Goal: Information Seeking & Learning: Check status

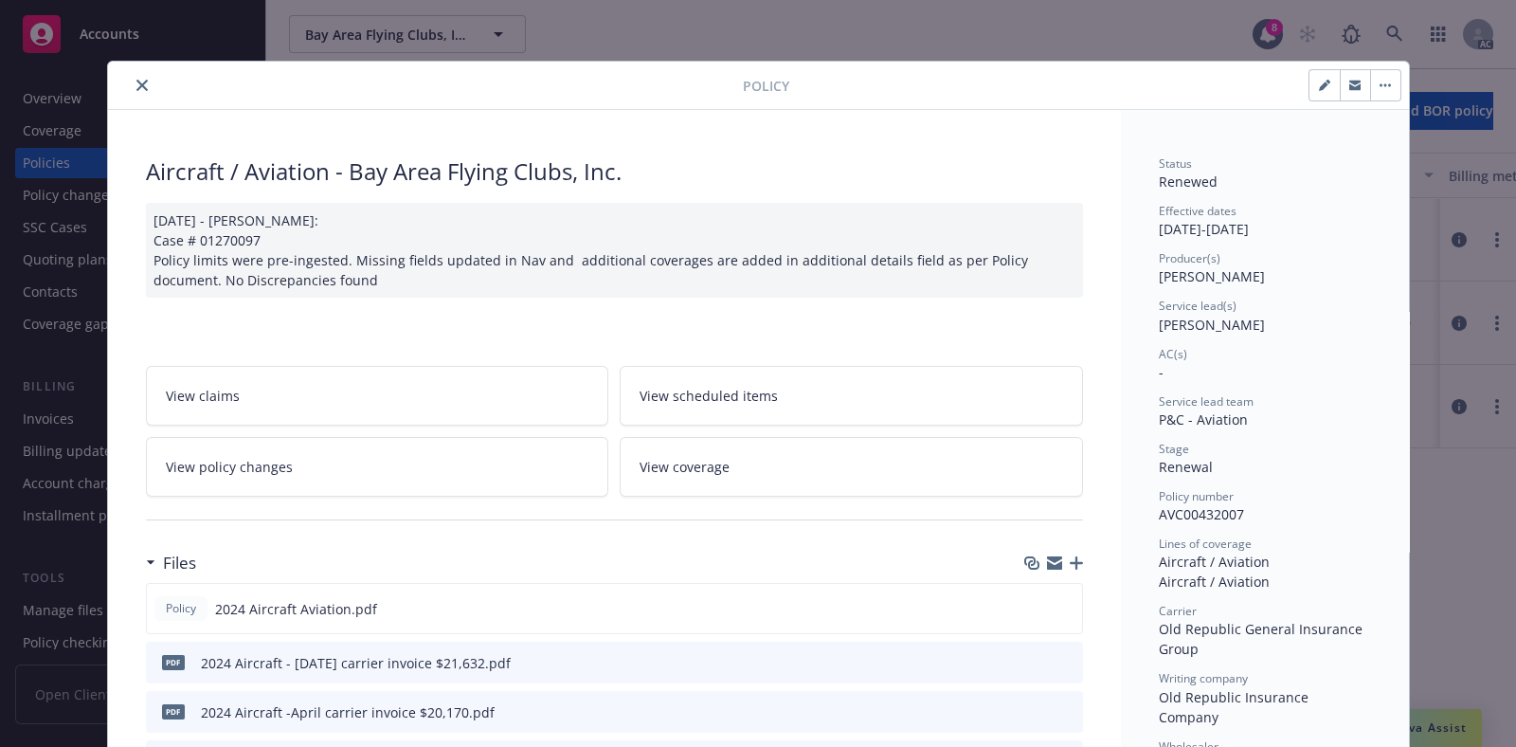
click at [136, 80] on icon "close" at bounding box center [141, 85] width 11 height 11
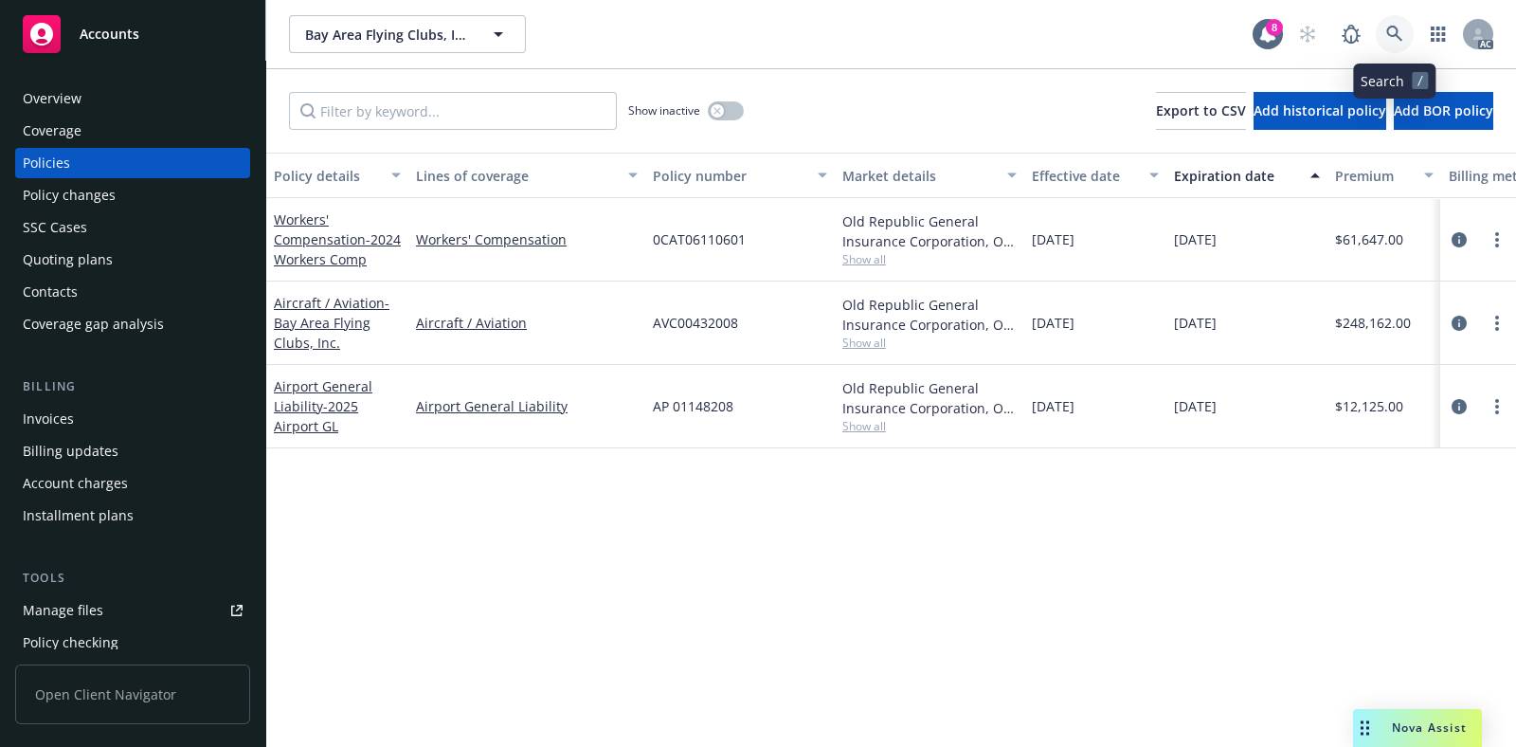
click at [1397, 41] on icon at bounding box center [1394, 34] width 17 height 17
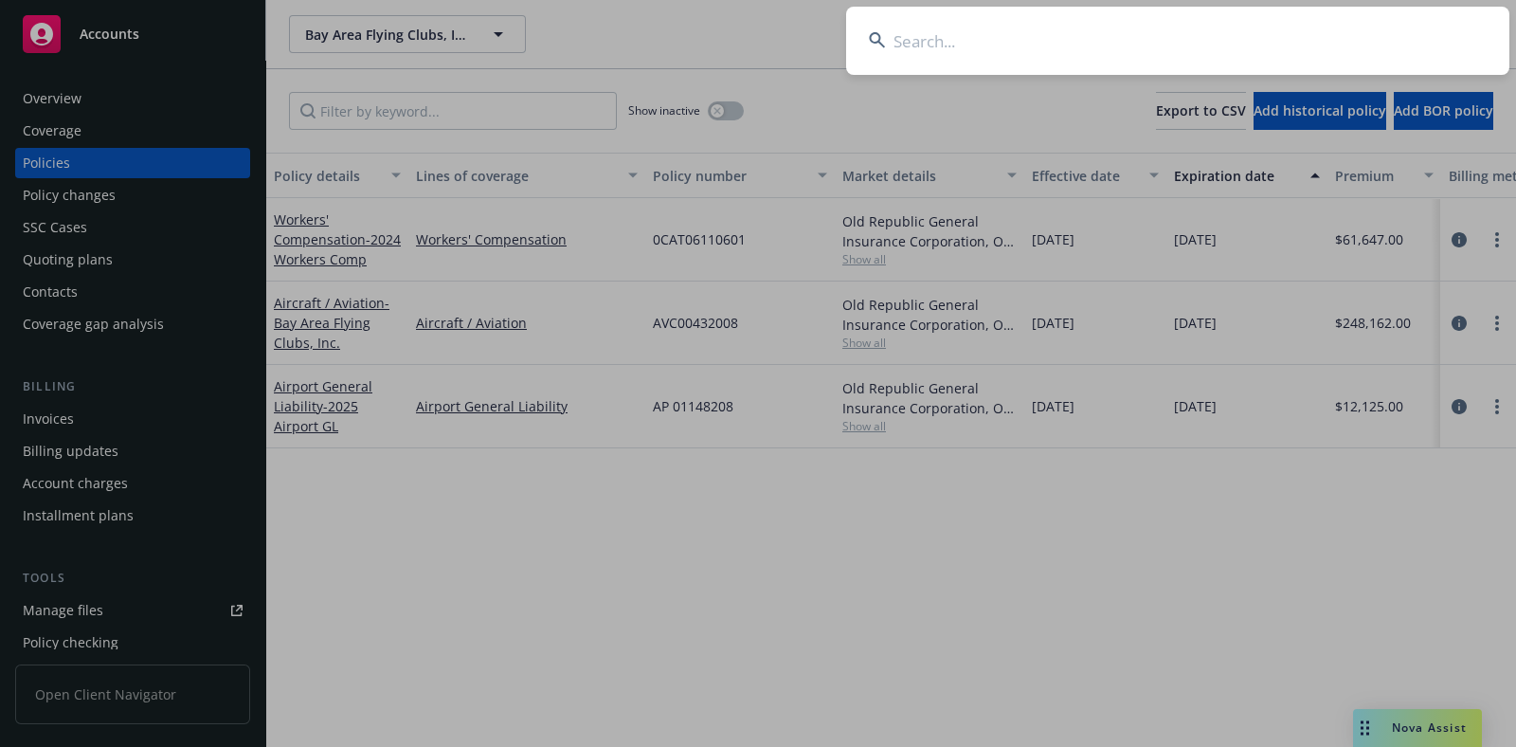
click at [1017, 40] on input at bounding box center [1177, 41] width 663 height 68
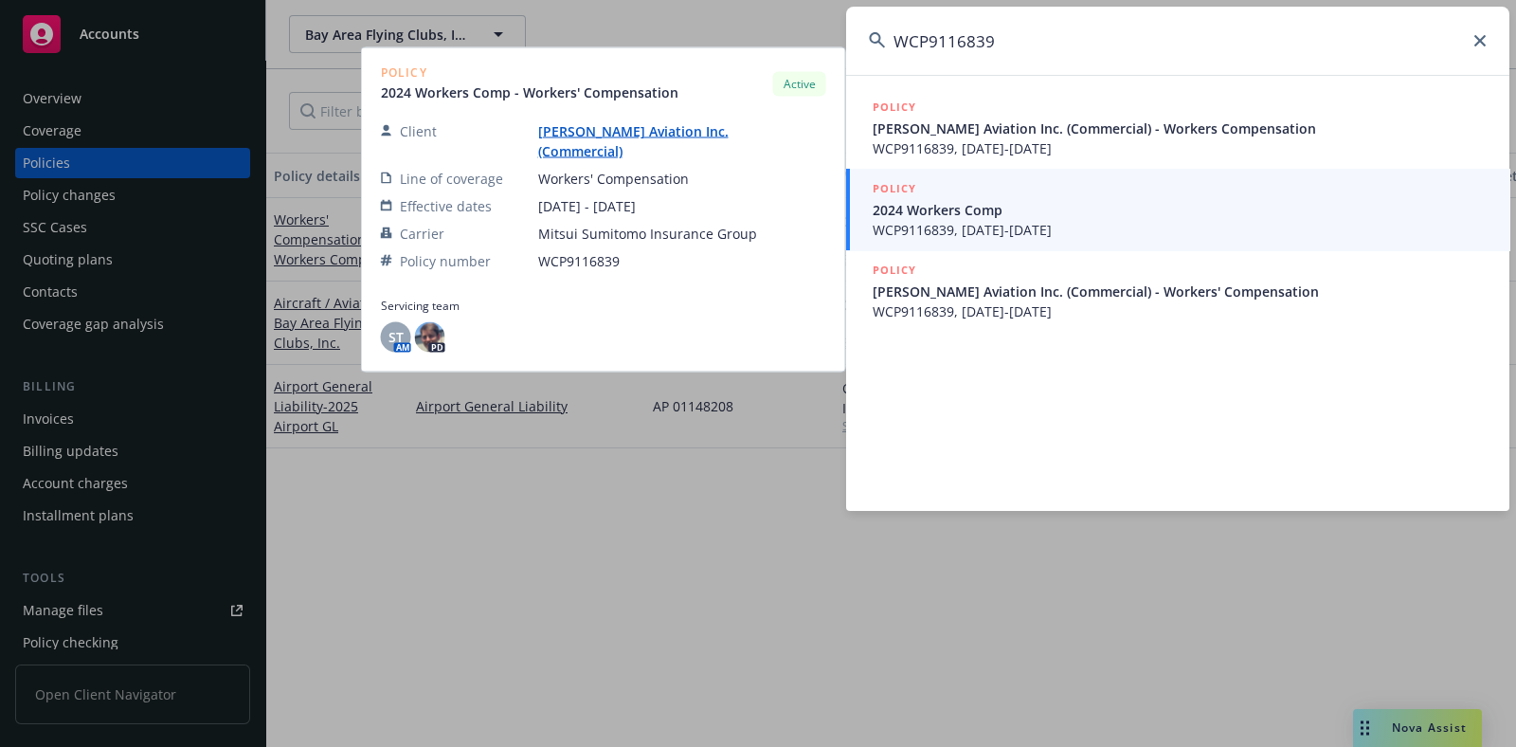
type input "WCP9116839"
click at [1054, 228] on span "WCP9116839, [DATE]-[DATE]" at bounding box center [1180, 230] width 614 height 20
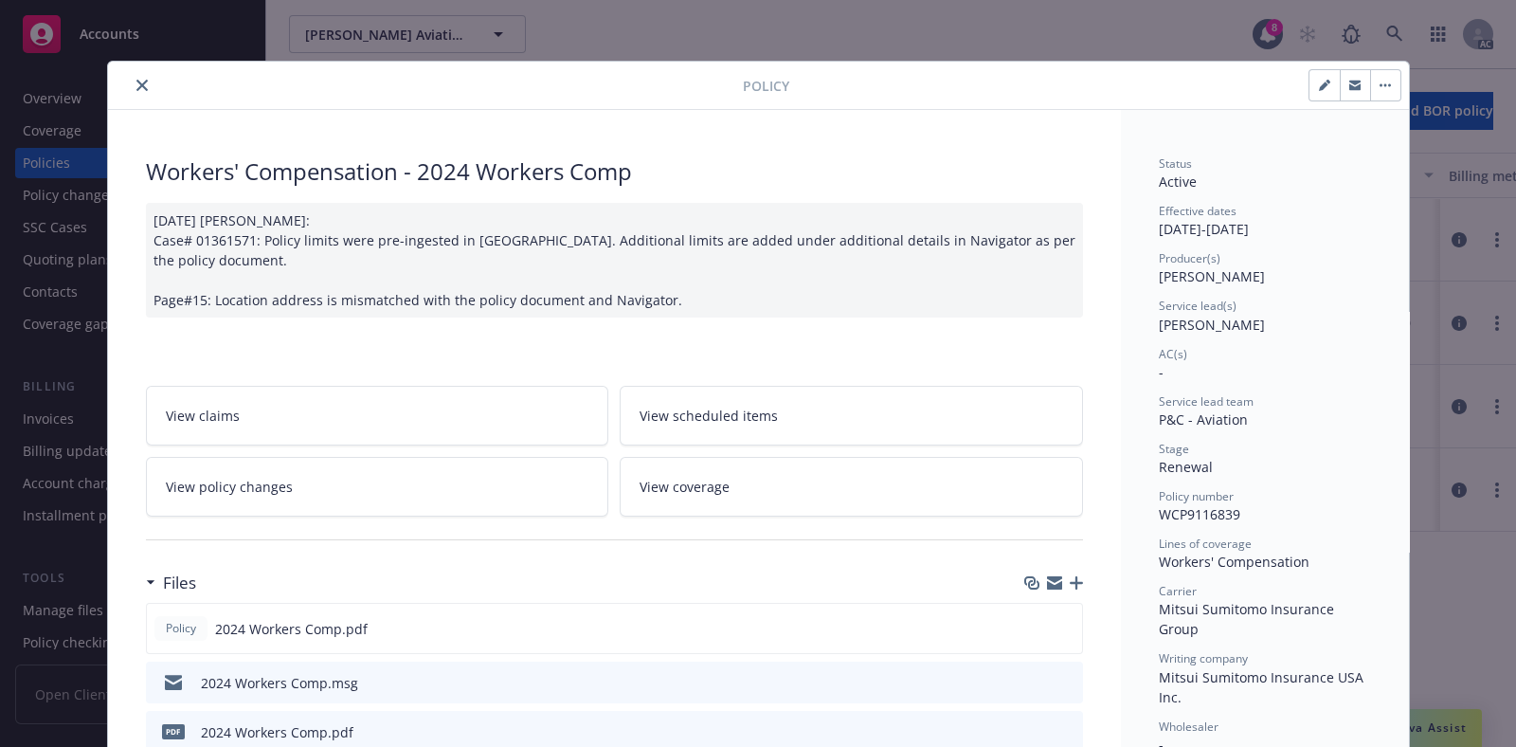
click at [136, 82] on icon "close" at bounding box center [141, 85] width 11 height 11
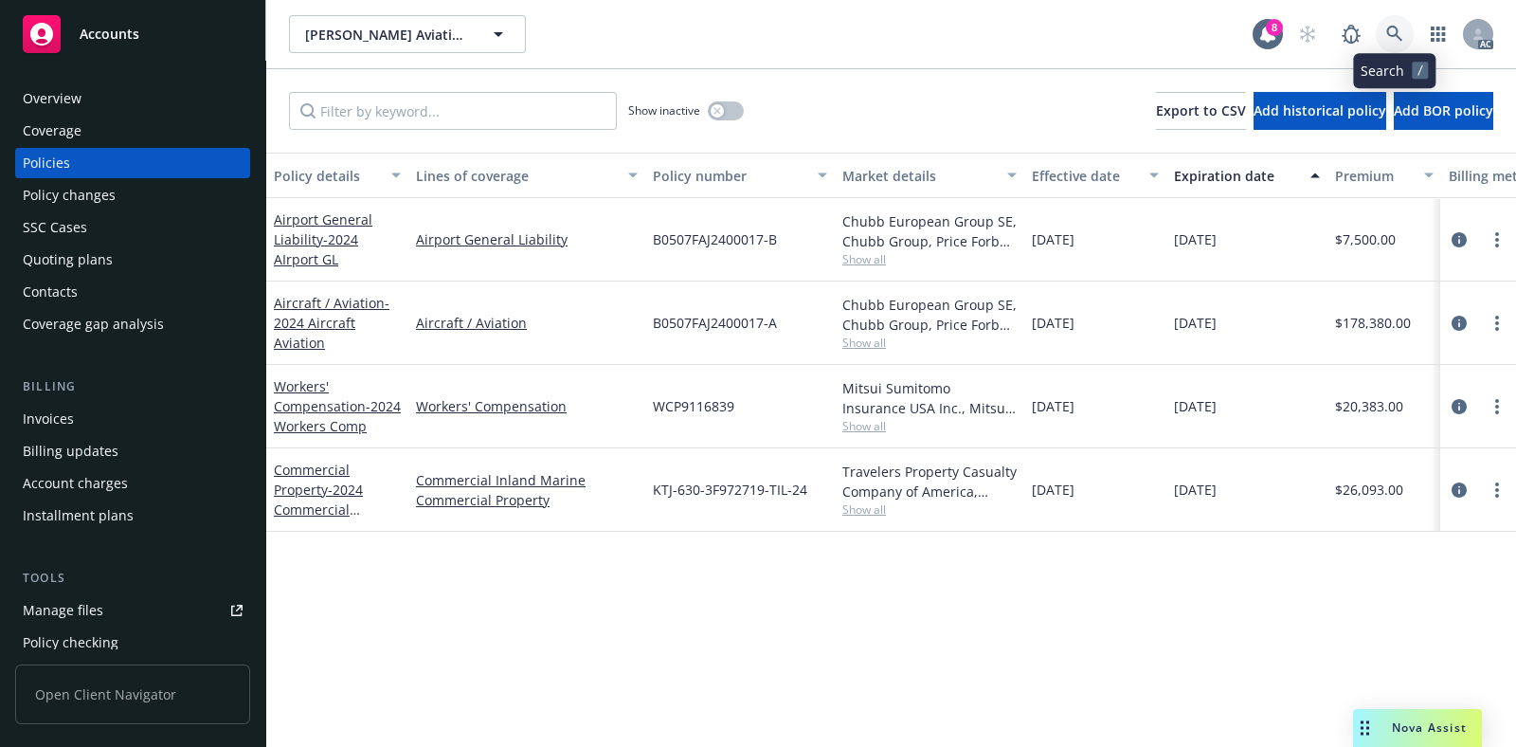
click at [1399, 37] on icon at bounding box center [1394, 34] width 16 height 16
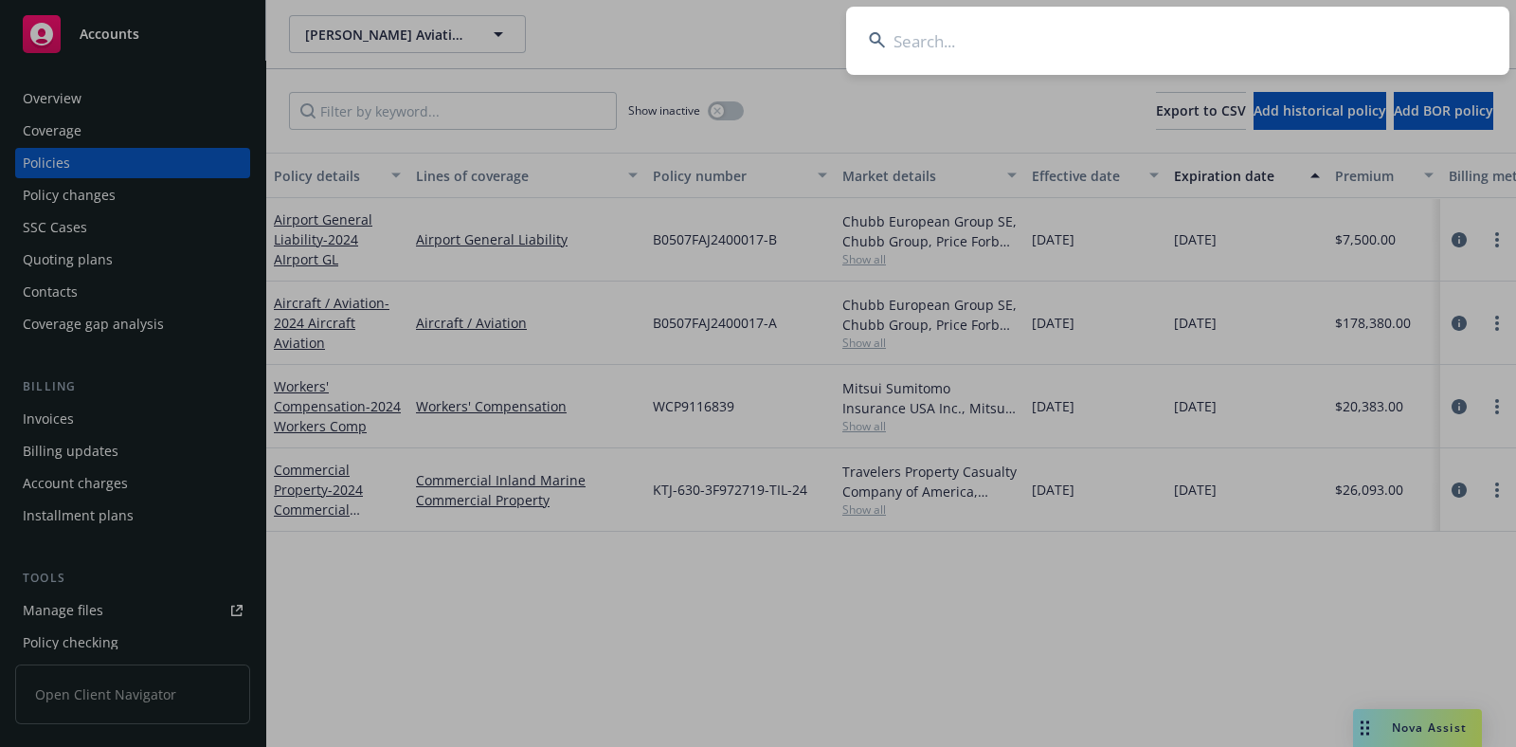
click at [1082, 48] on input at bounding box center [1177, 41] width 663 height 68
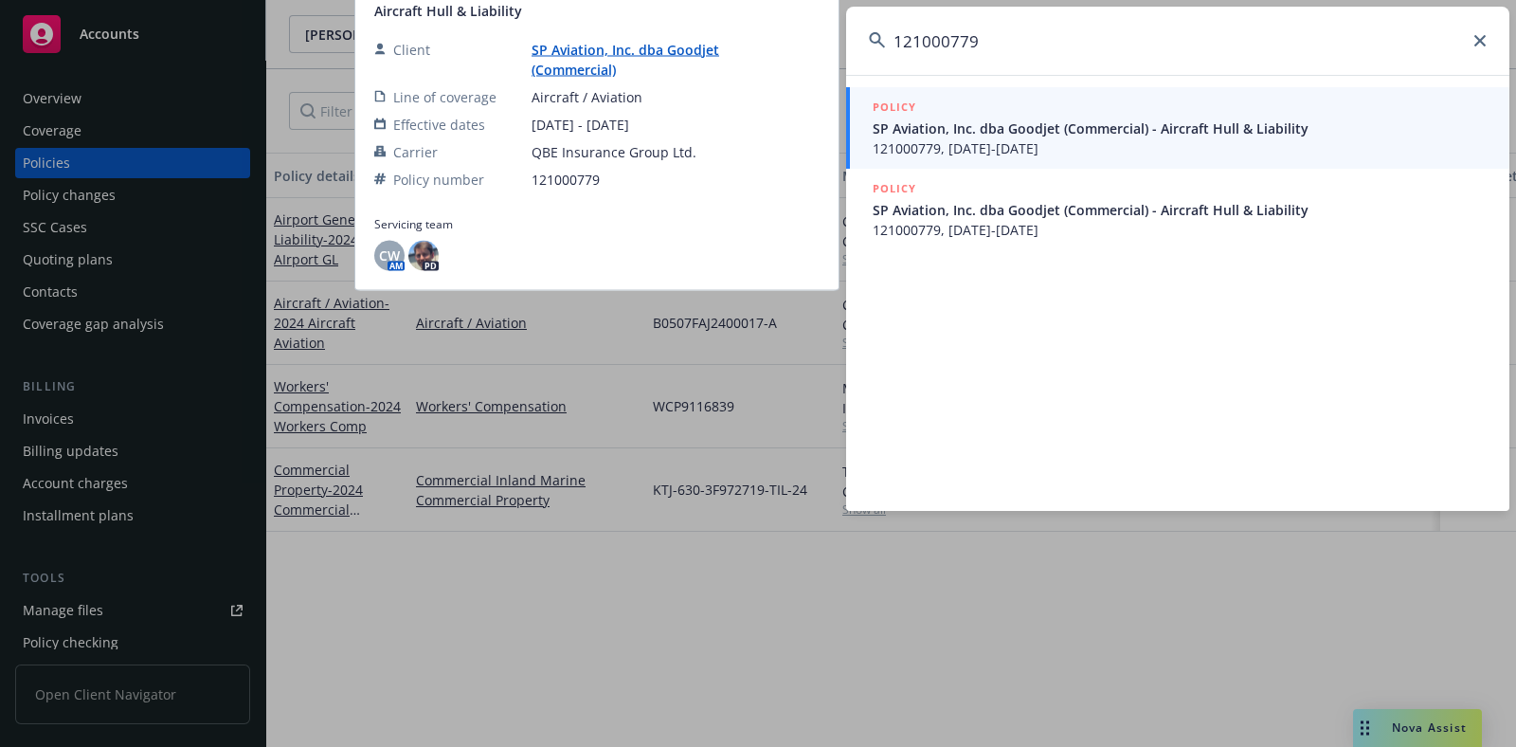
type input "121000779"
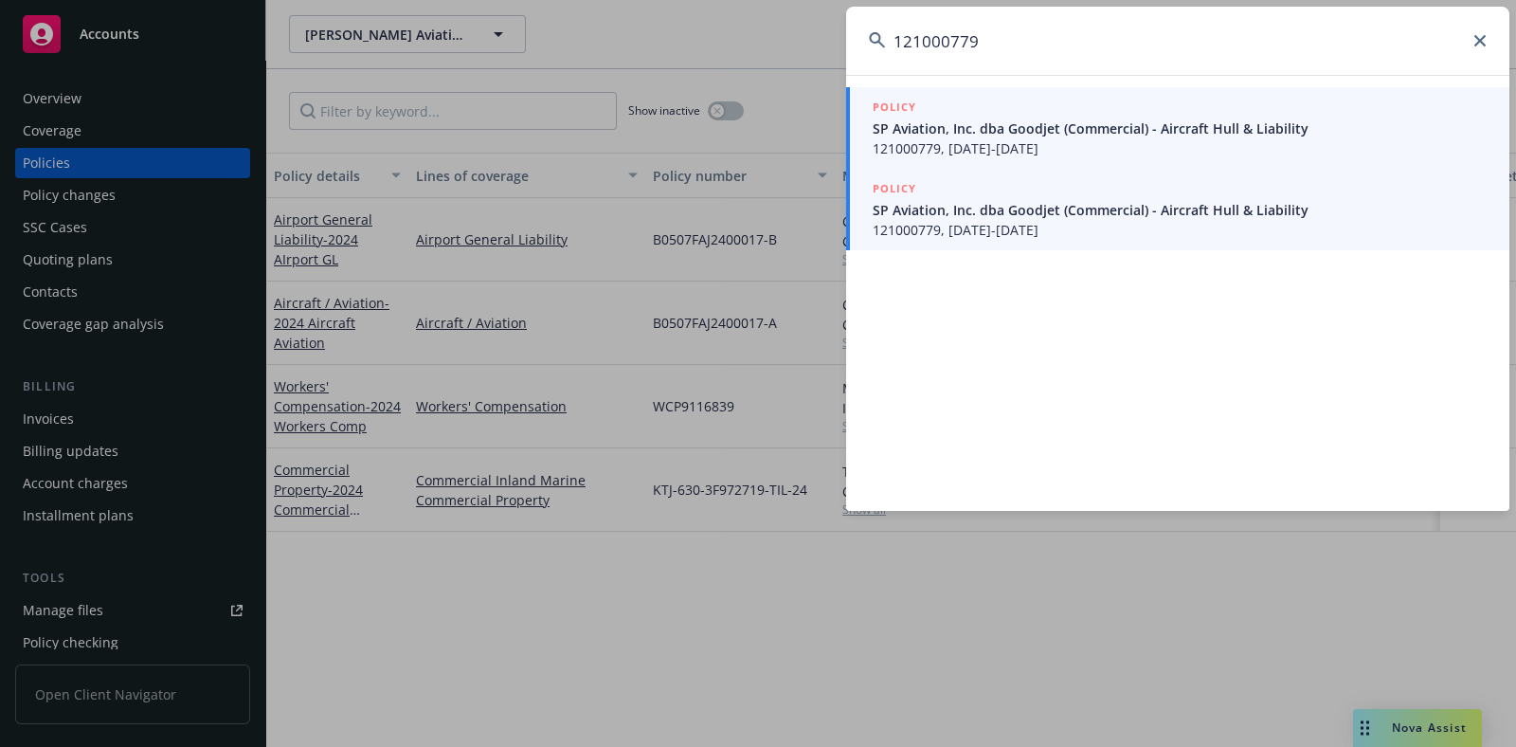
click at [990, 218] on span "SP Aviation, Inc. dba Goodjet (Commercial) - Aircraft Hull & Liability" at bounding box center [1180, 210] width 614 height 20
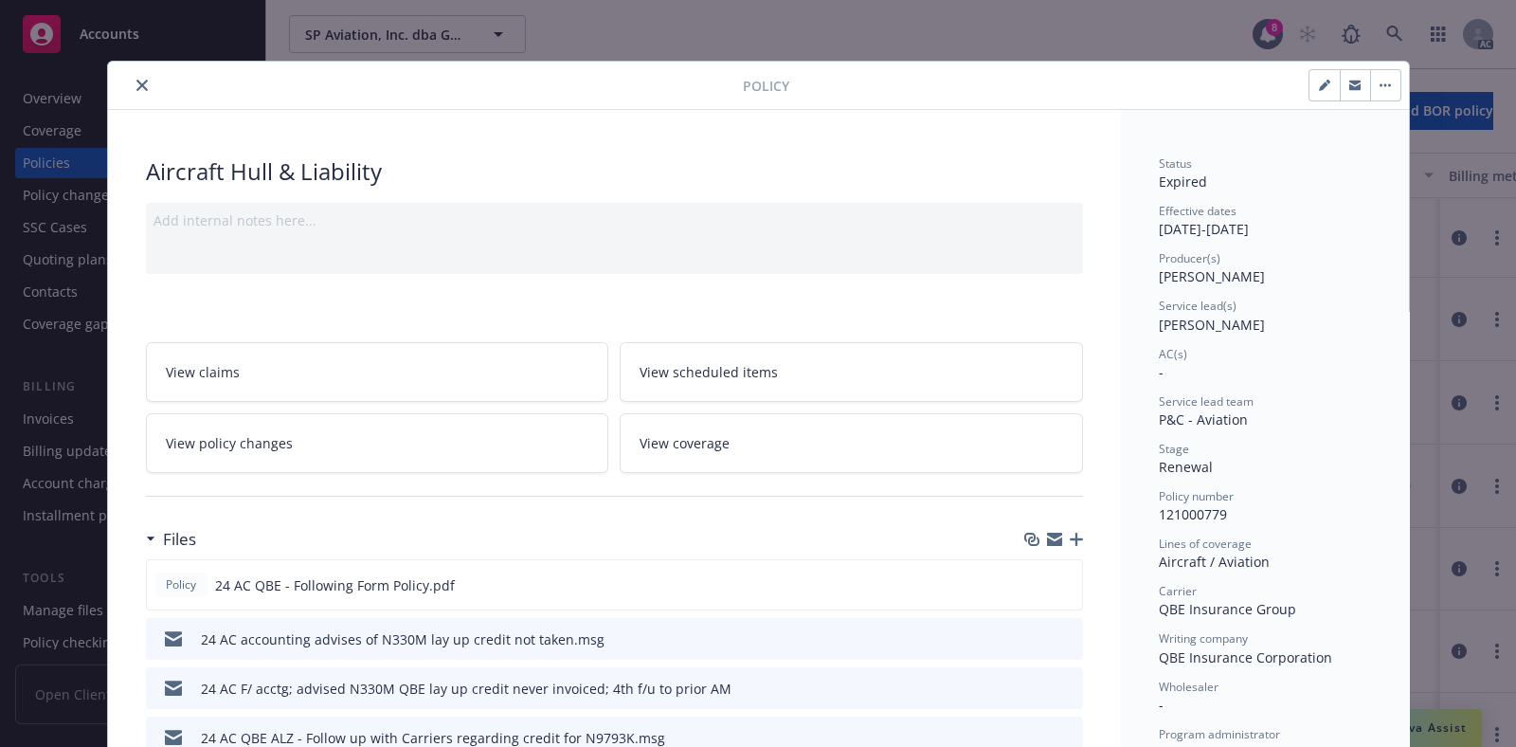
click at [136, 84] on icon "close" at bounding box center [141, 85] width 11 height 11
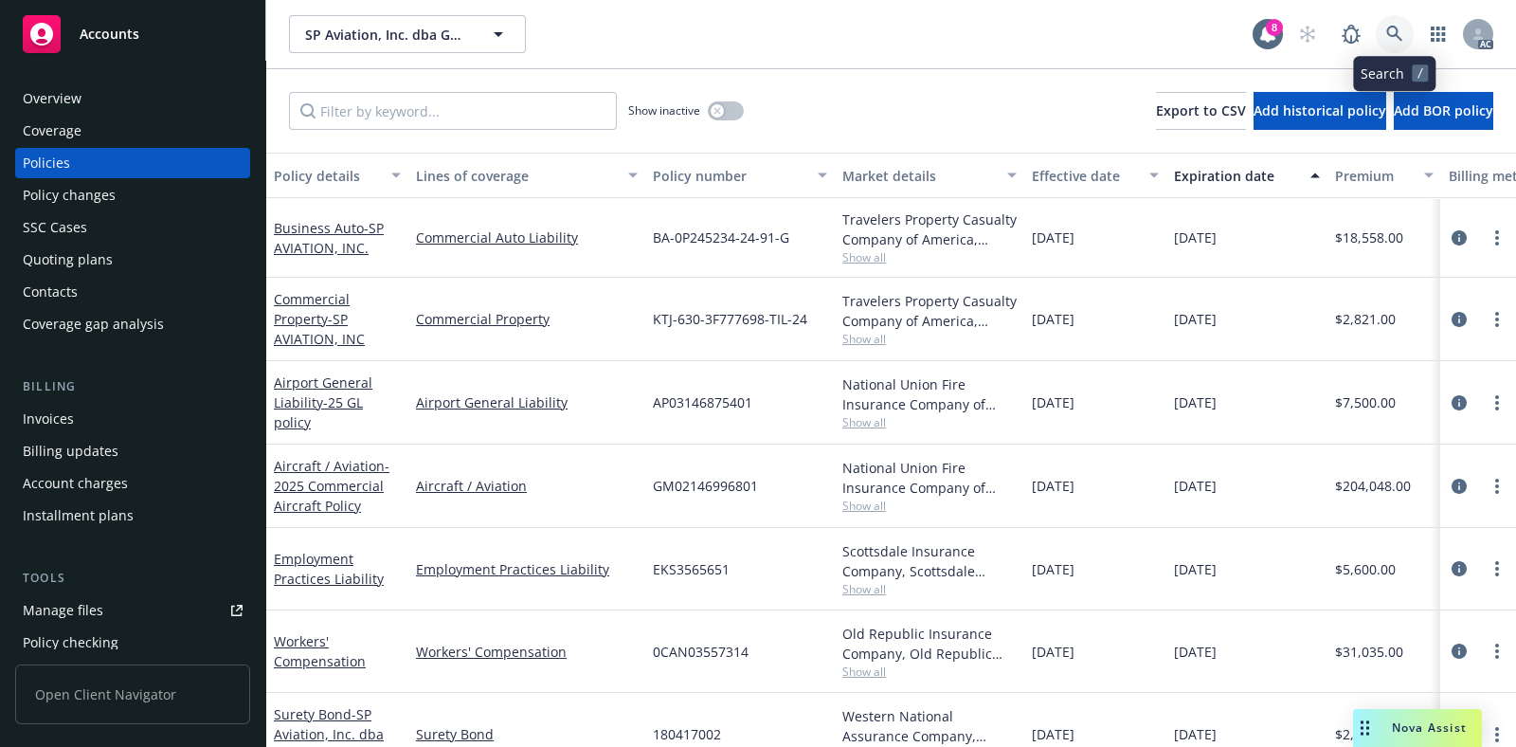
click at [1390, 31] on icon at bounding box center [1394, 34] width 17 height 17
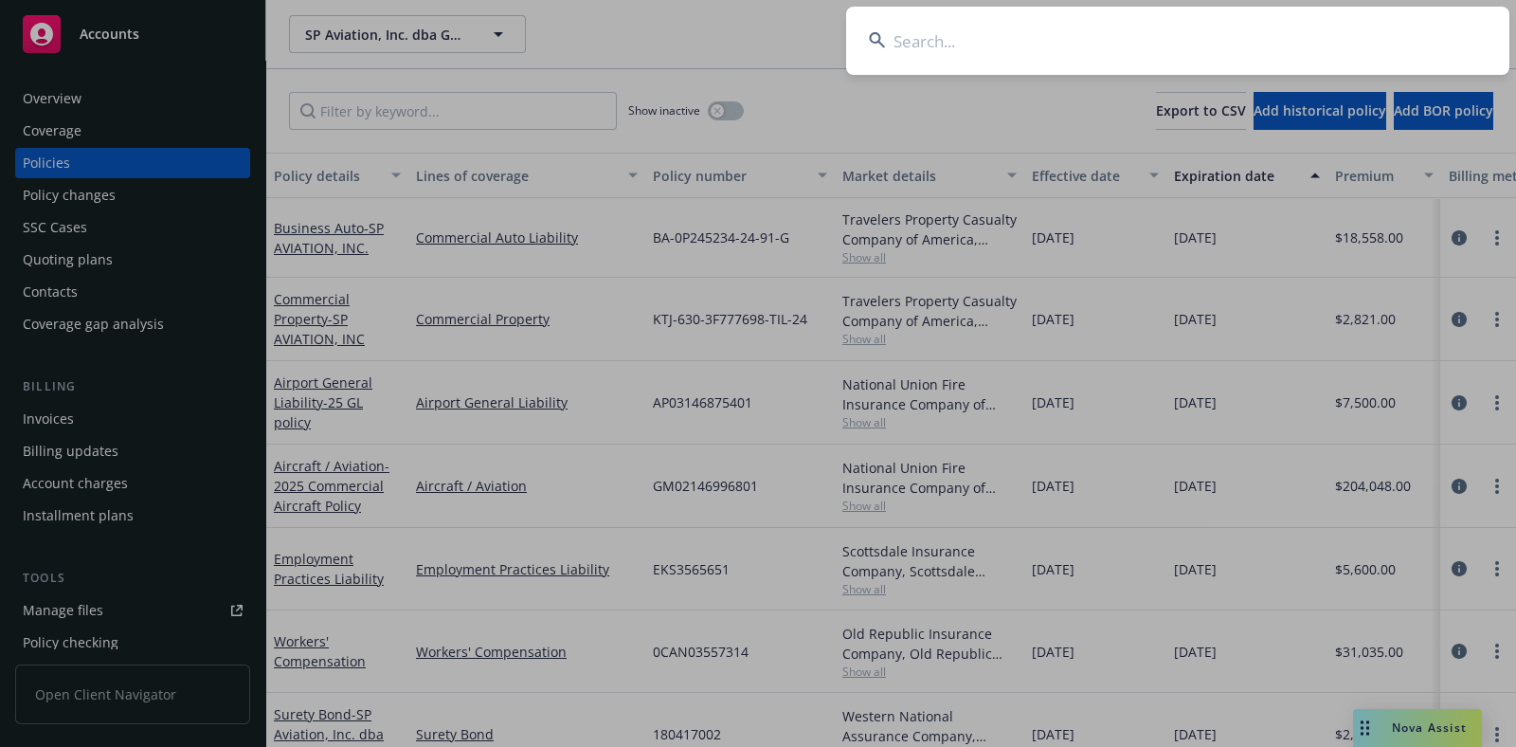
click at [1091, 45] on input at bounding box center [1177, 41] width 663 height 68
click at [1098, 38] on input at bounding box center [1177, 41] width 663 height 68
paste input "AVC00515402"
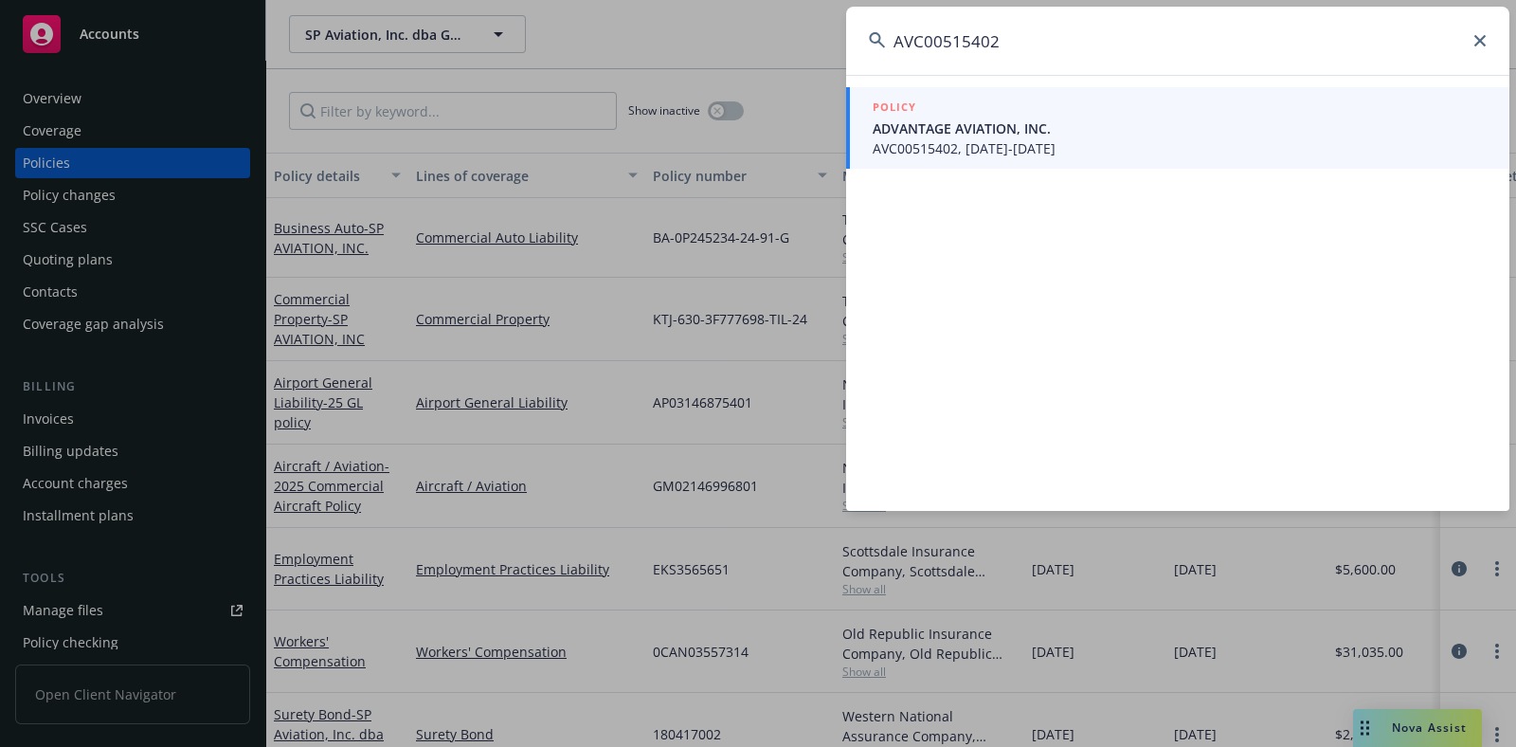
type input "AVC00515402"
click at [1011, 131] on span "ADVANTAGE AVIATION, INC." at bounding box center [1180, 128] width 614 height 20
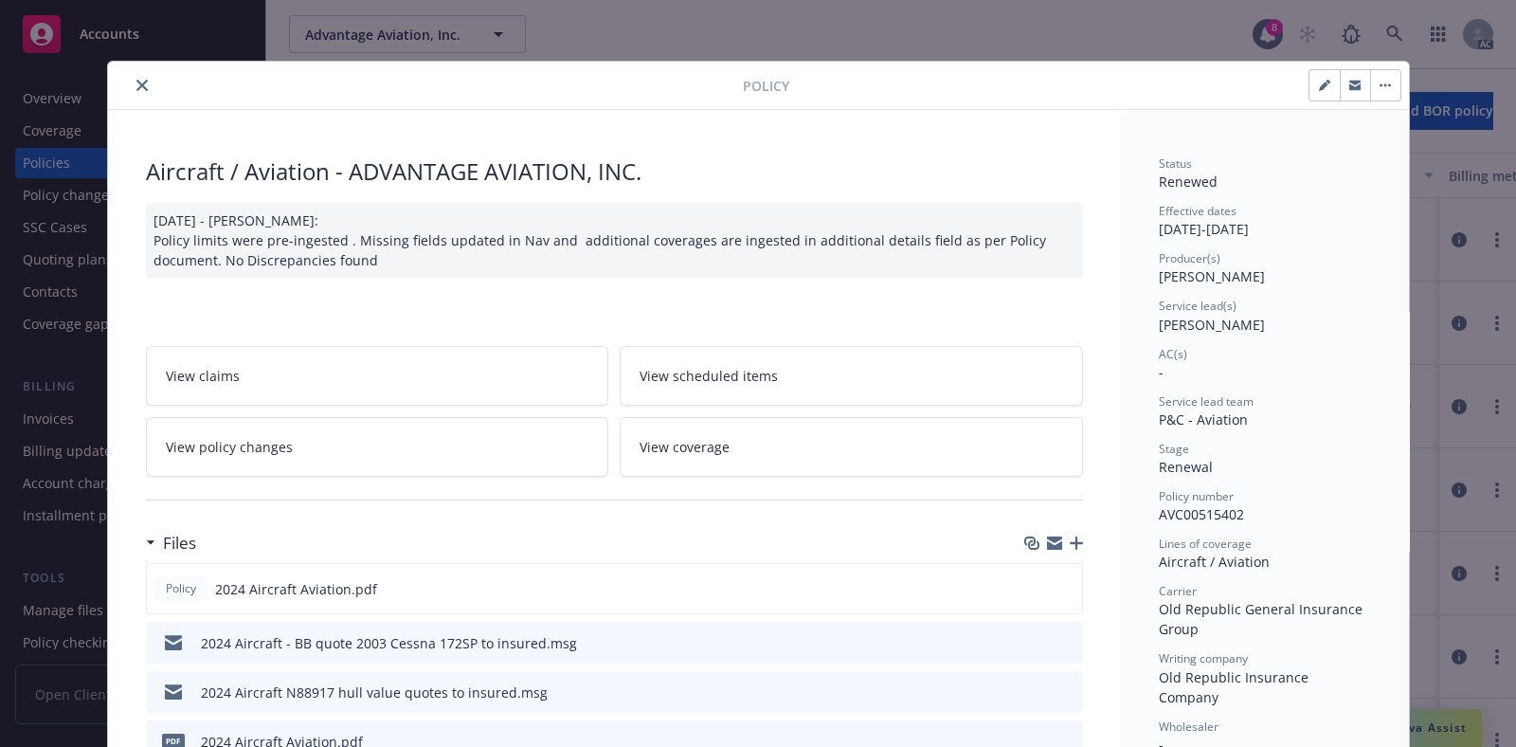
click at [141, 82] on button "close" at bounding box center [142, 85] width 23 height 23
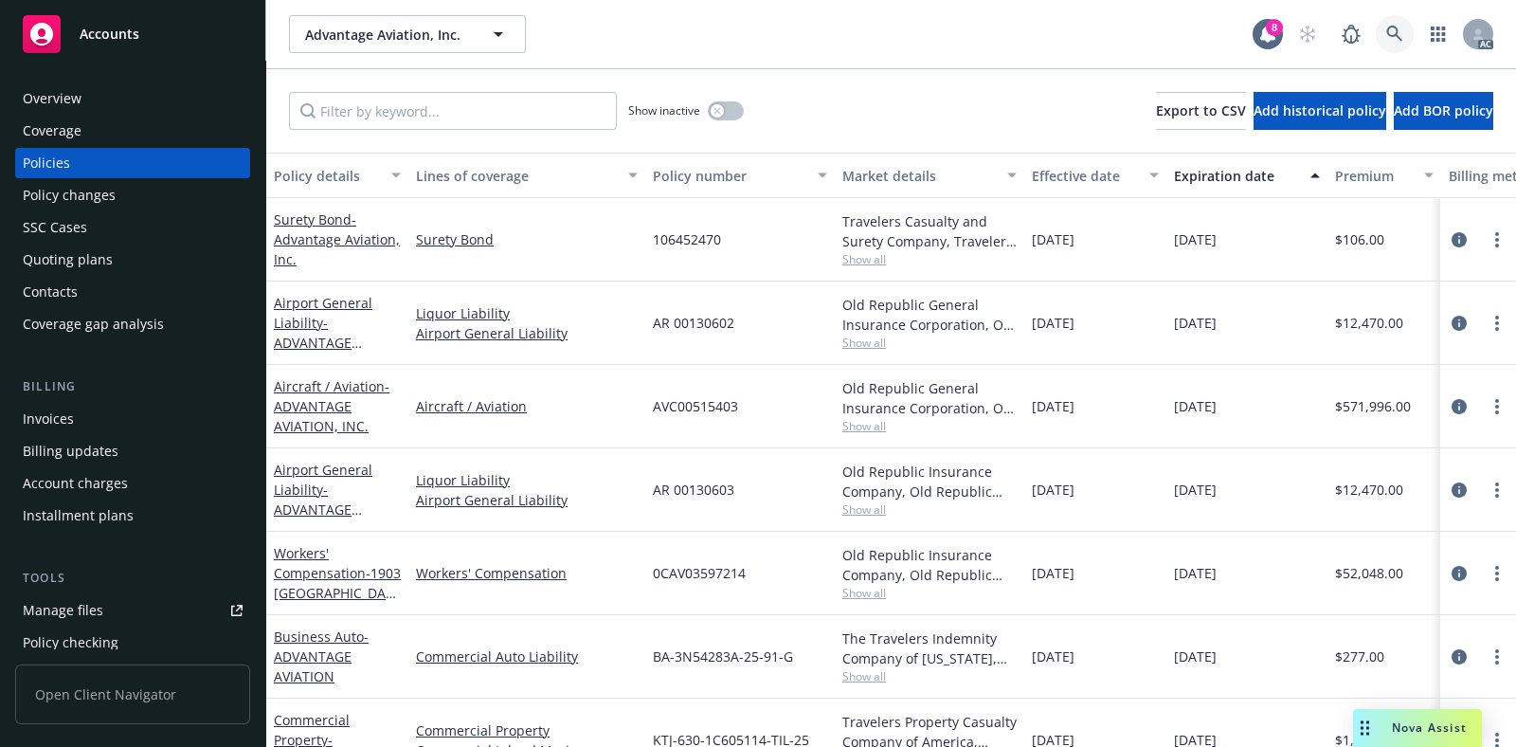
click at [1399, 28] on icon at bounding box center [1394, 34] width 17 height 17
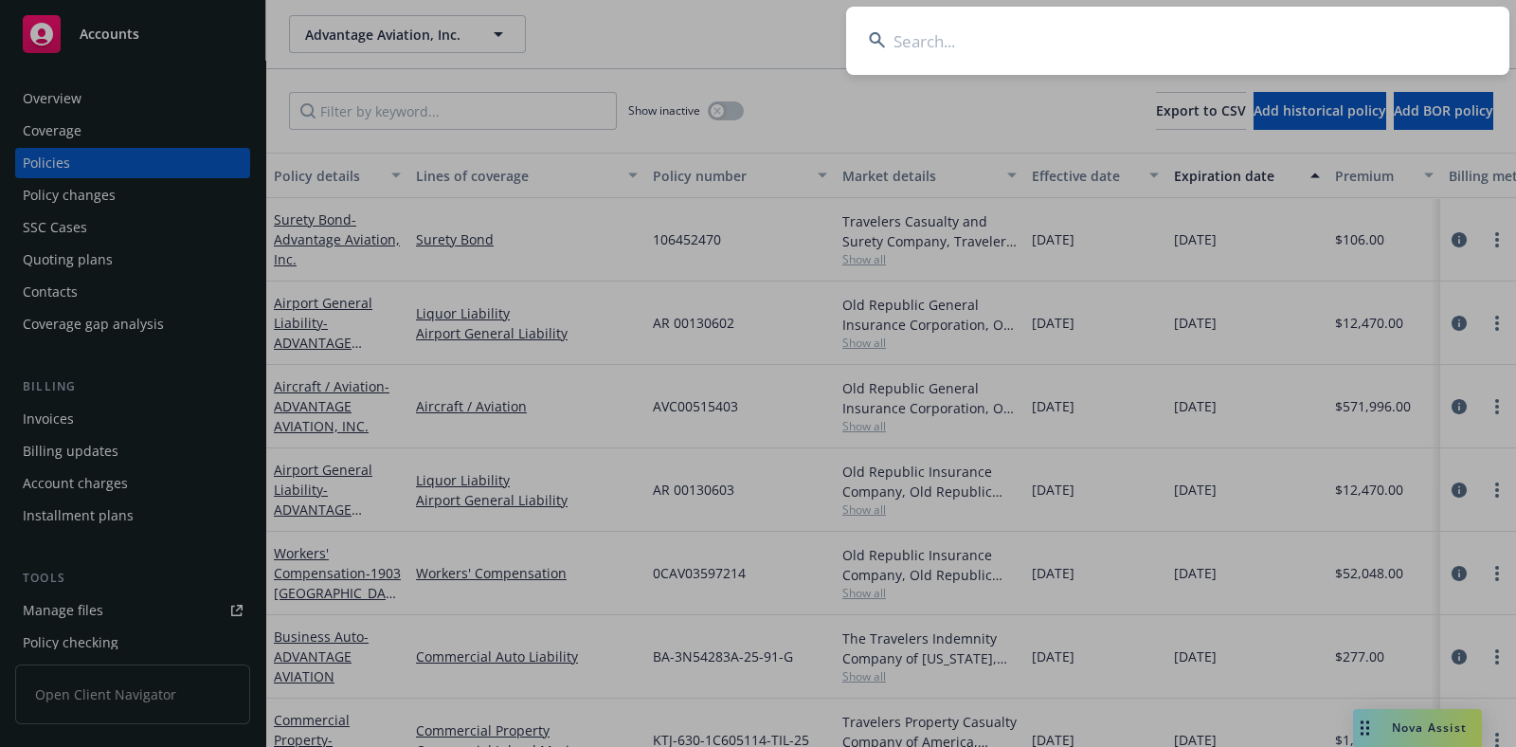
click at [1076, 48] on input at bounding box center [1177, 41] width 663 height 68
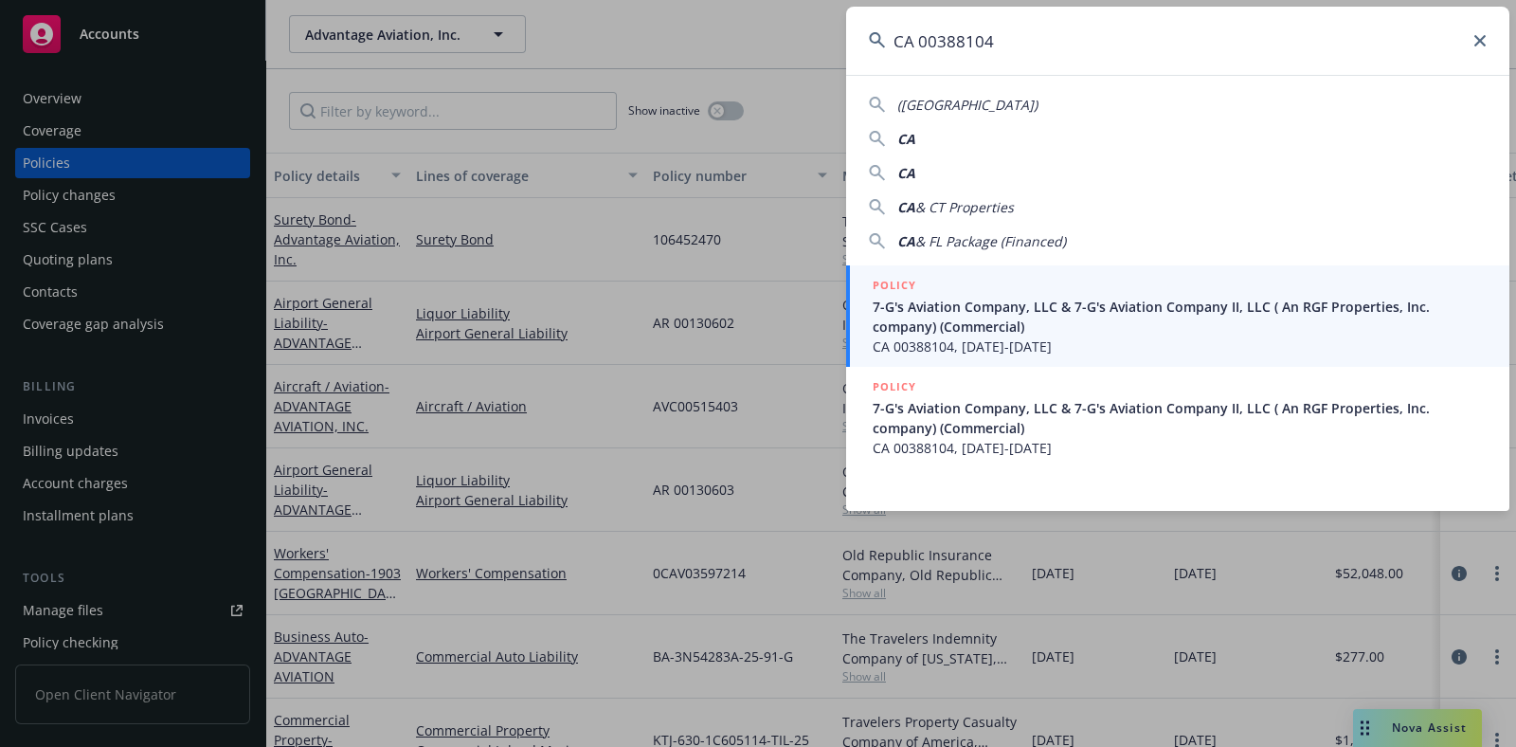
type input "CA 00388104"
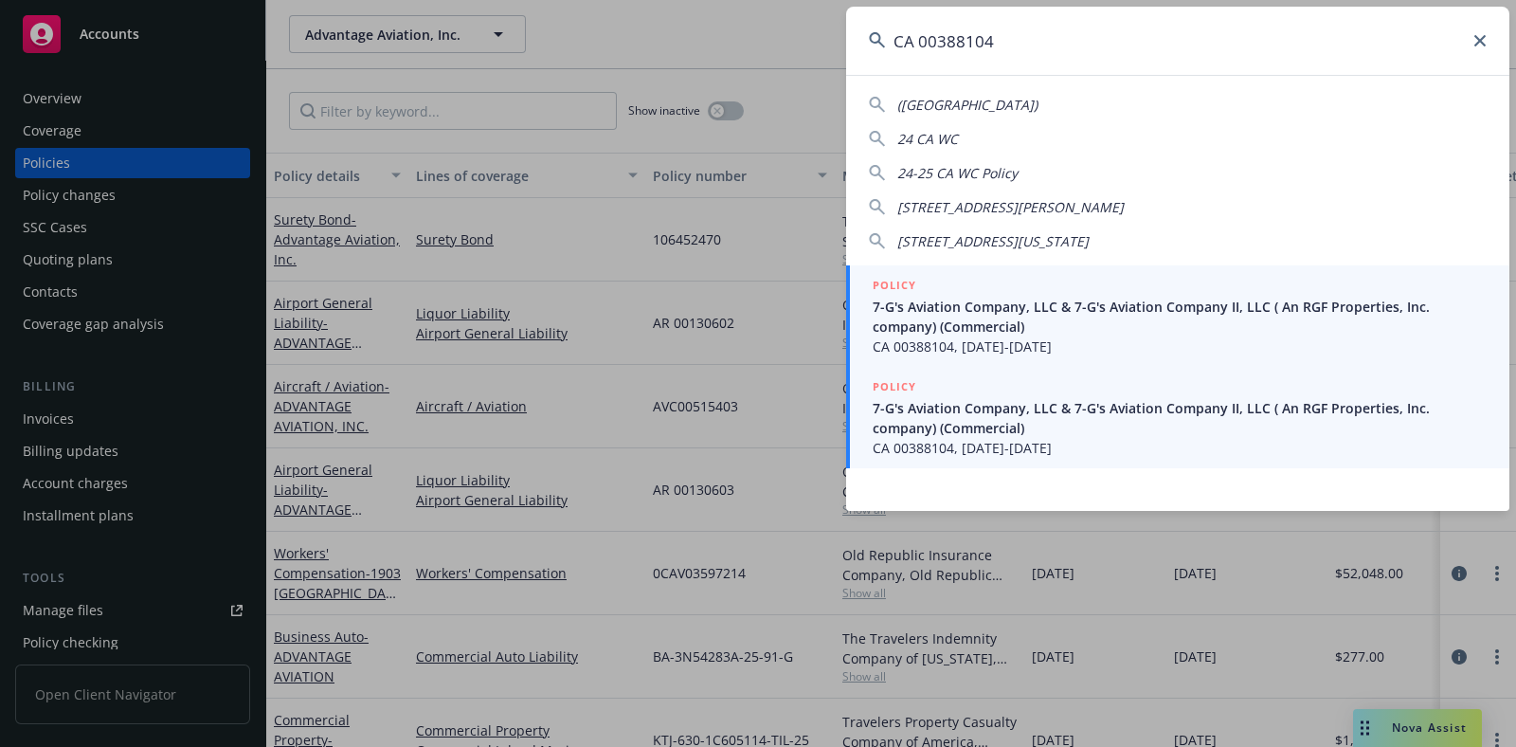
click at [1098, 432] on span "7-G's Aviation Company, LLC & 7-G's Aviation Company II, LLC ( An RGF Propertie…" at bounding box center [1180, 418] width 614 height 40
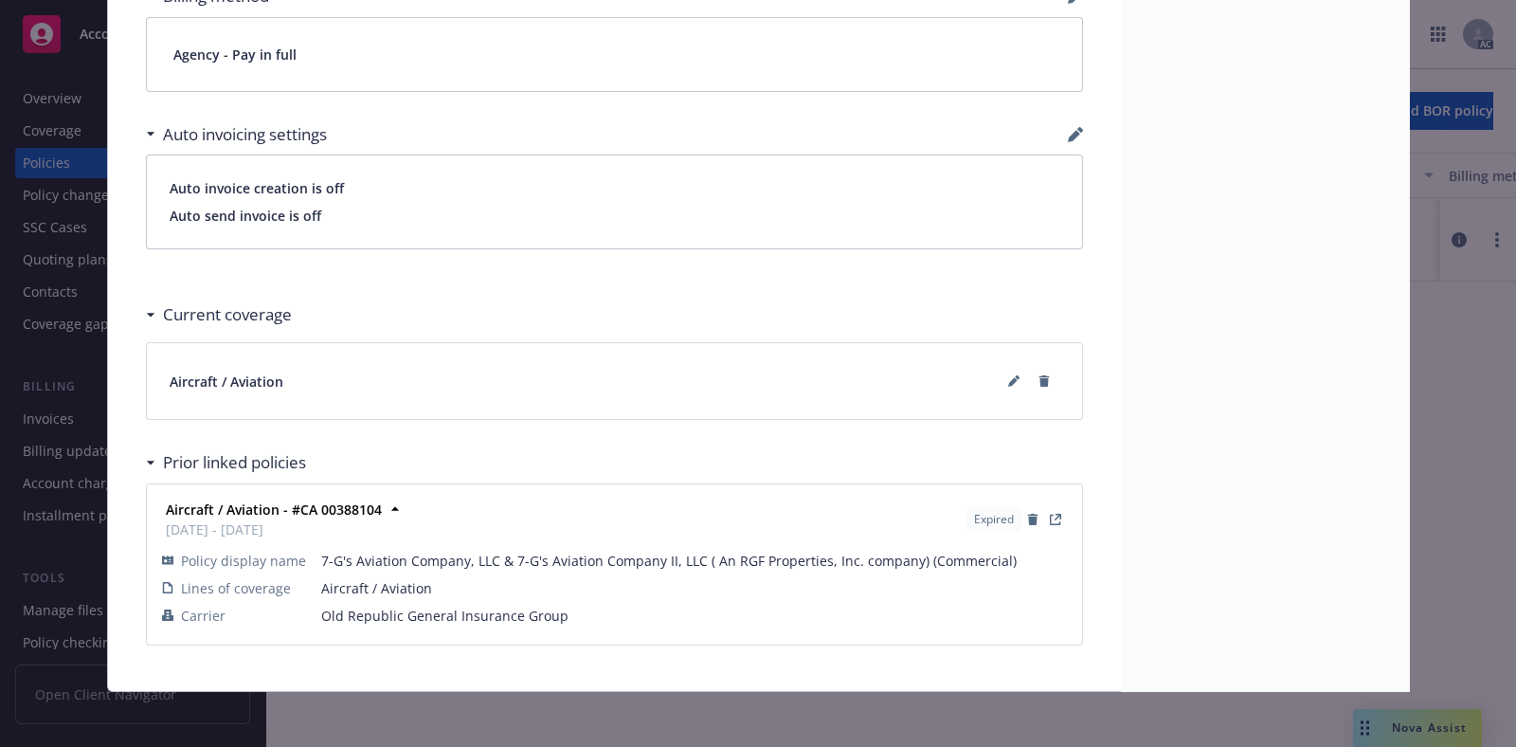
scroll to position [908, 0]
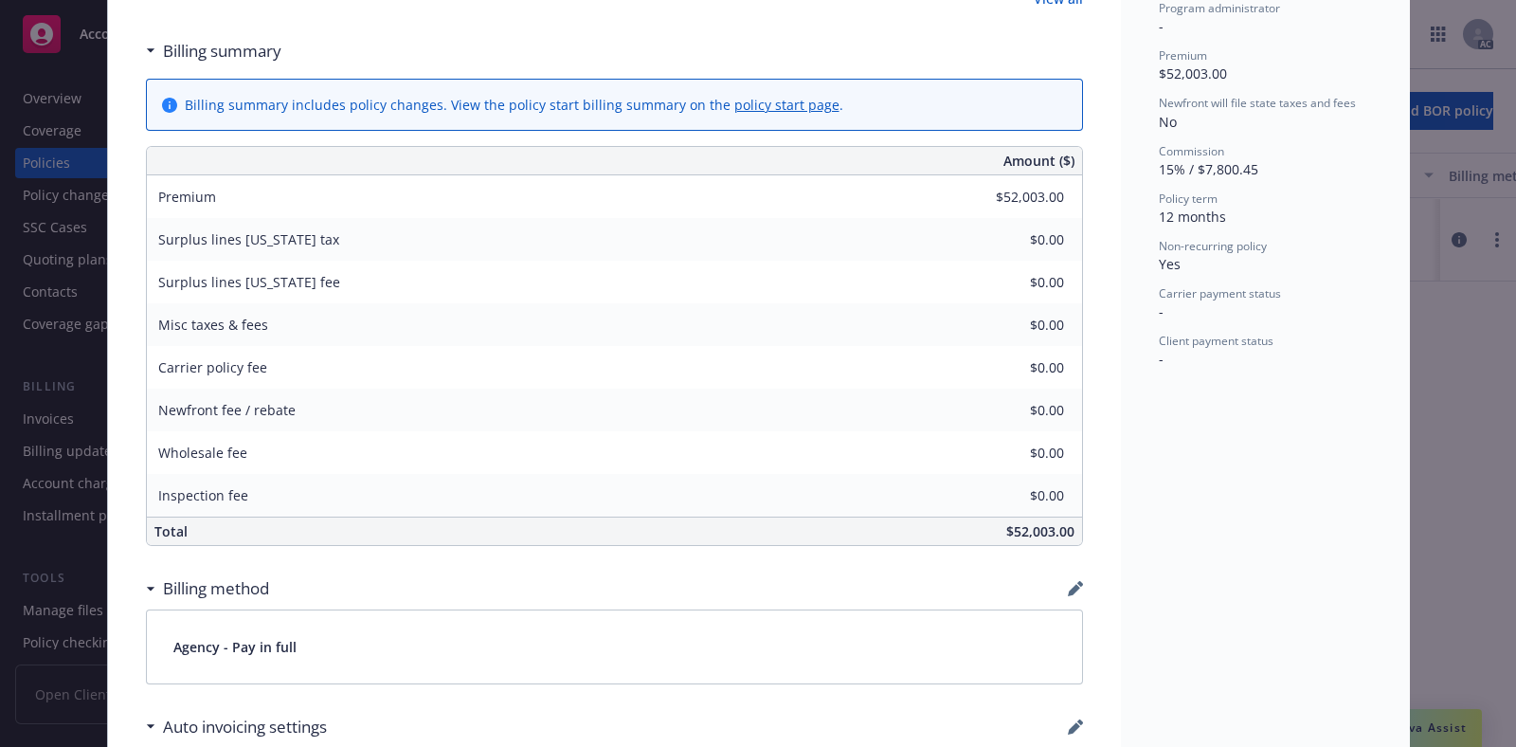
click at [1439, 471] on div "Policy Aircraft / Aviation - 7-G's Aviation Company, LLC & 7-G's Aviation Compa…" at bounding box center [758, 373] width 1516 height 747
click at [33, 446] on div "Policy Aircraft / Aviation - 7-G's Aviation Company, LLC & 7-G's Aviation Compa…" at bounding box center [758, 373] width 1516 height 747
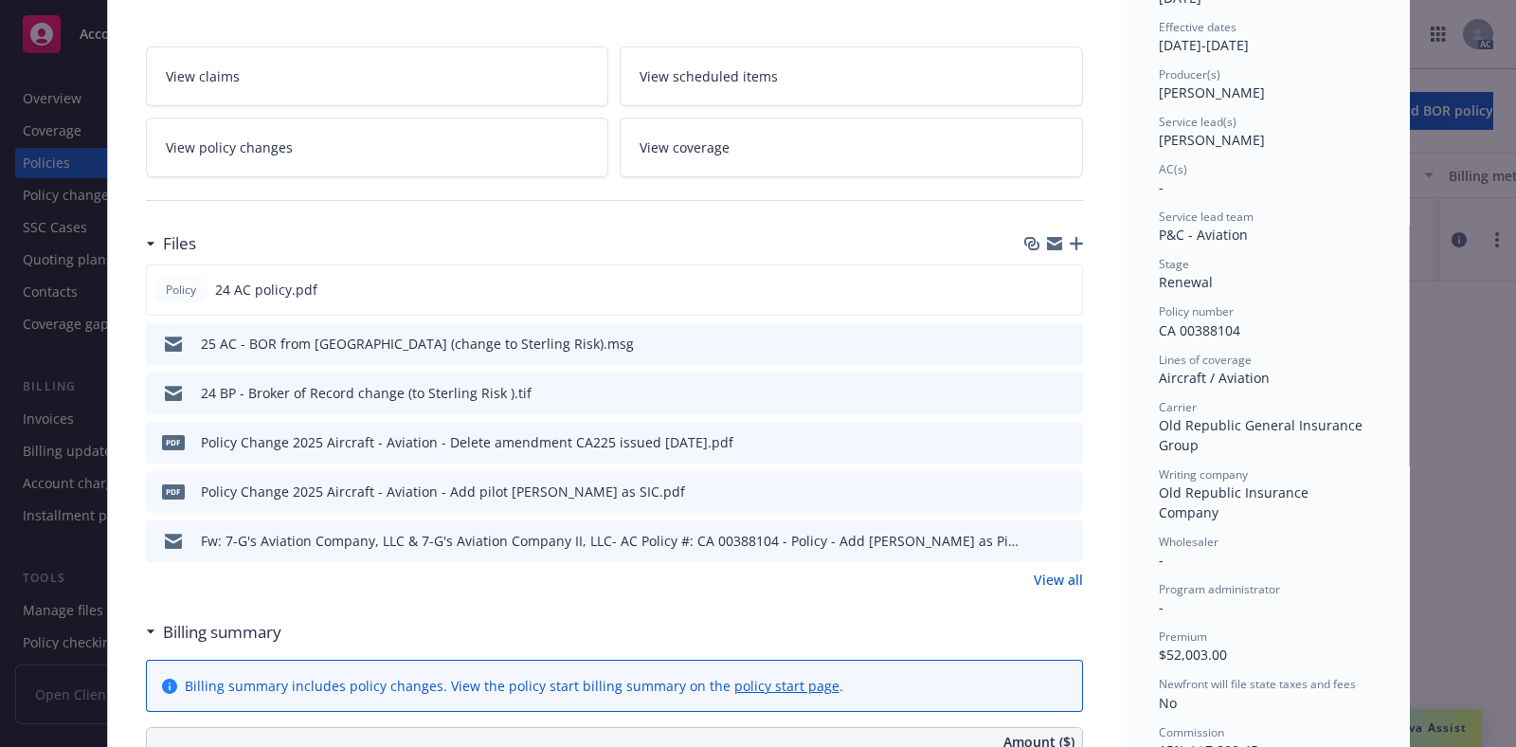
scroll to position [0, 0]
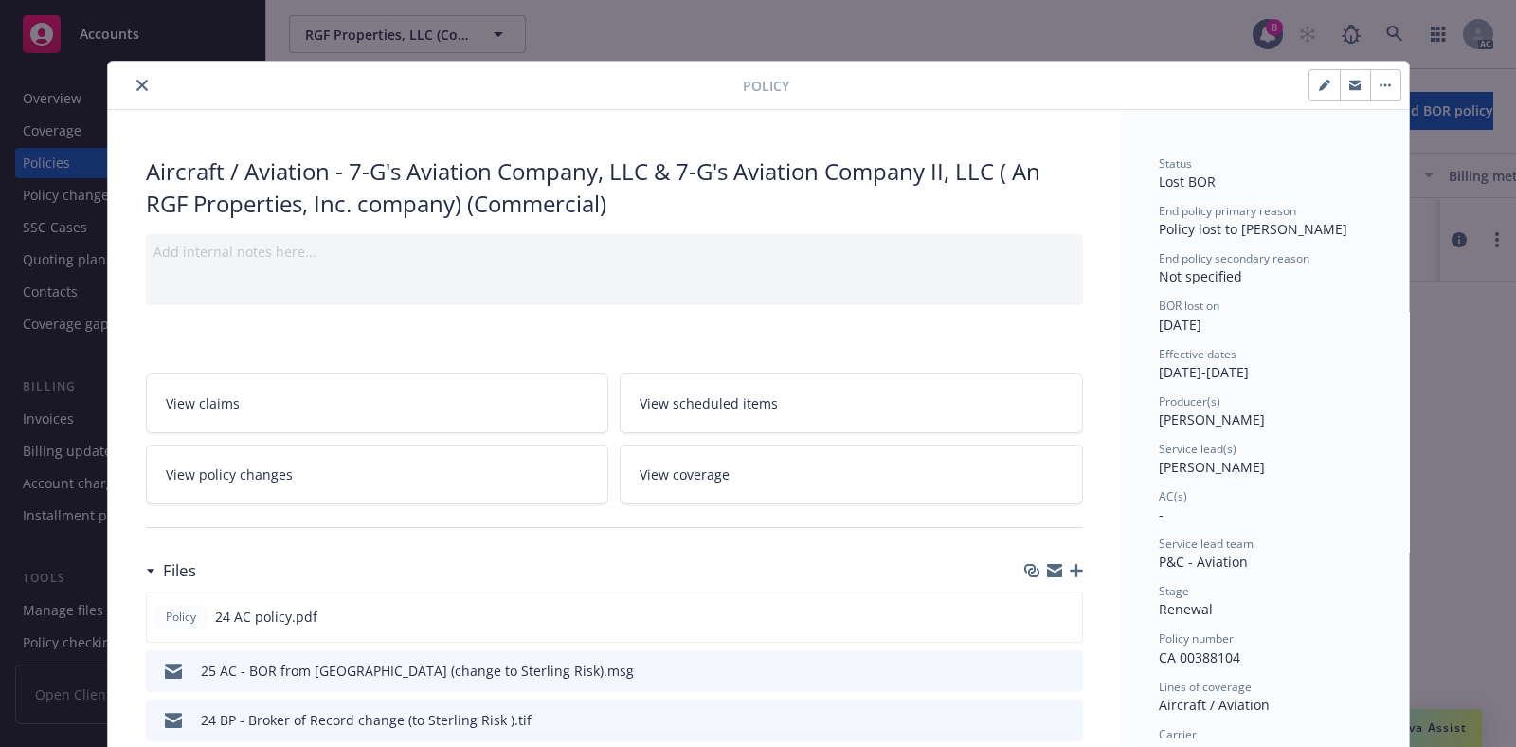
click at [136, 86] on icon "close" at bounding box center [141, 85] width 11 height 11
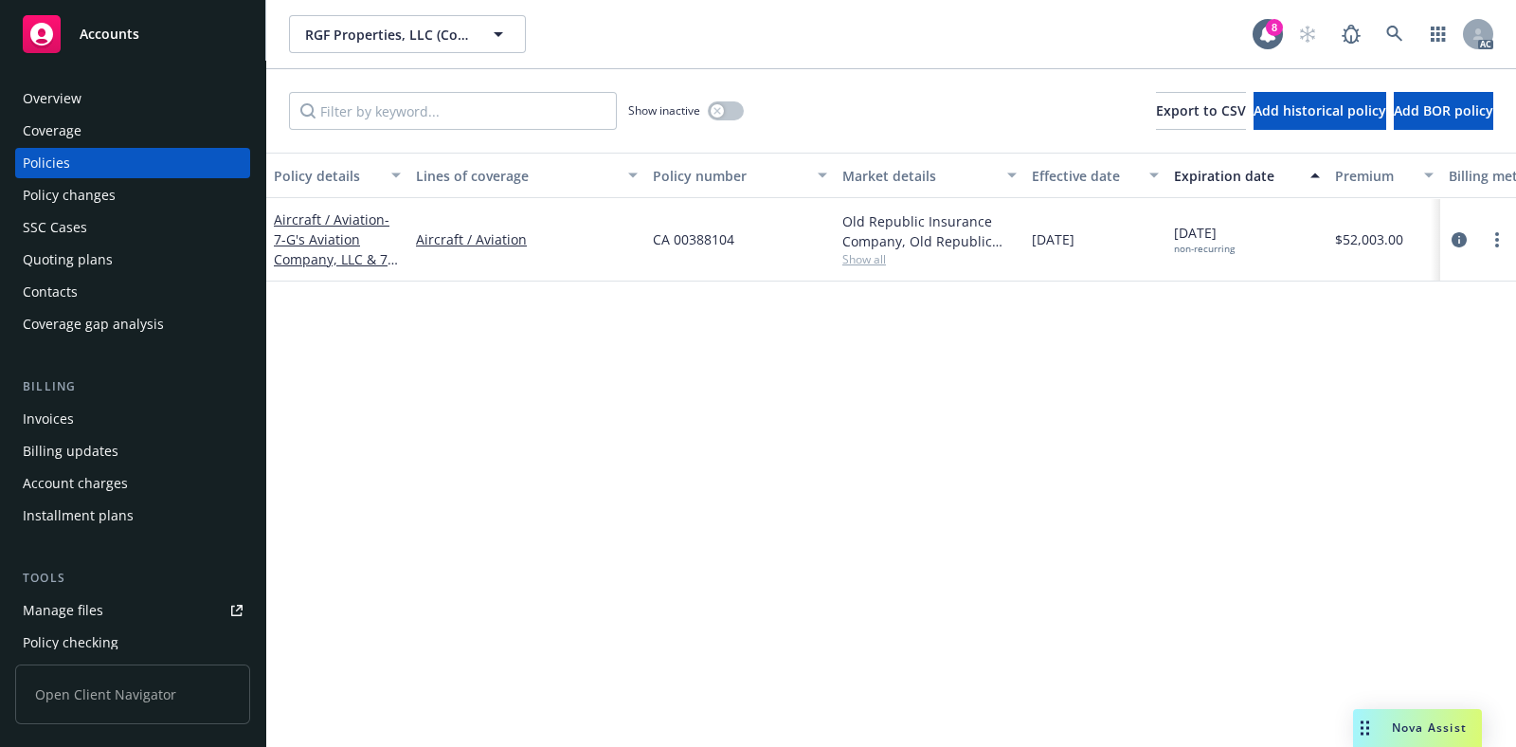
drag, startPoint x: 80, startPoint y: 414, endPoint x: 270, endPoint y: 422, distance: 190.6
click at [80, 414] on div "Invoices" at bounding box center [133, 419] width 220 height 30
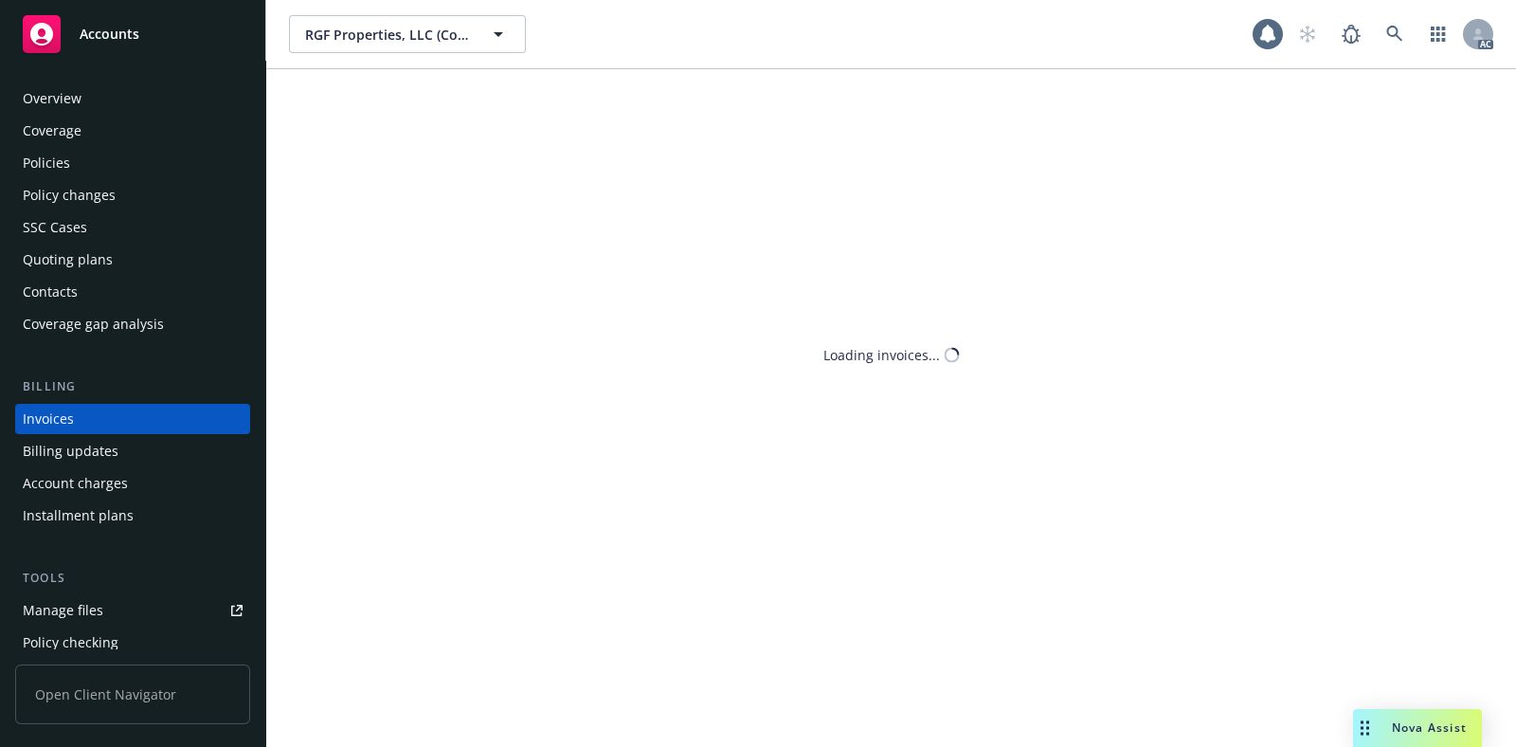
scroll to position [14, 0]
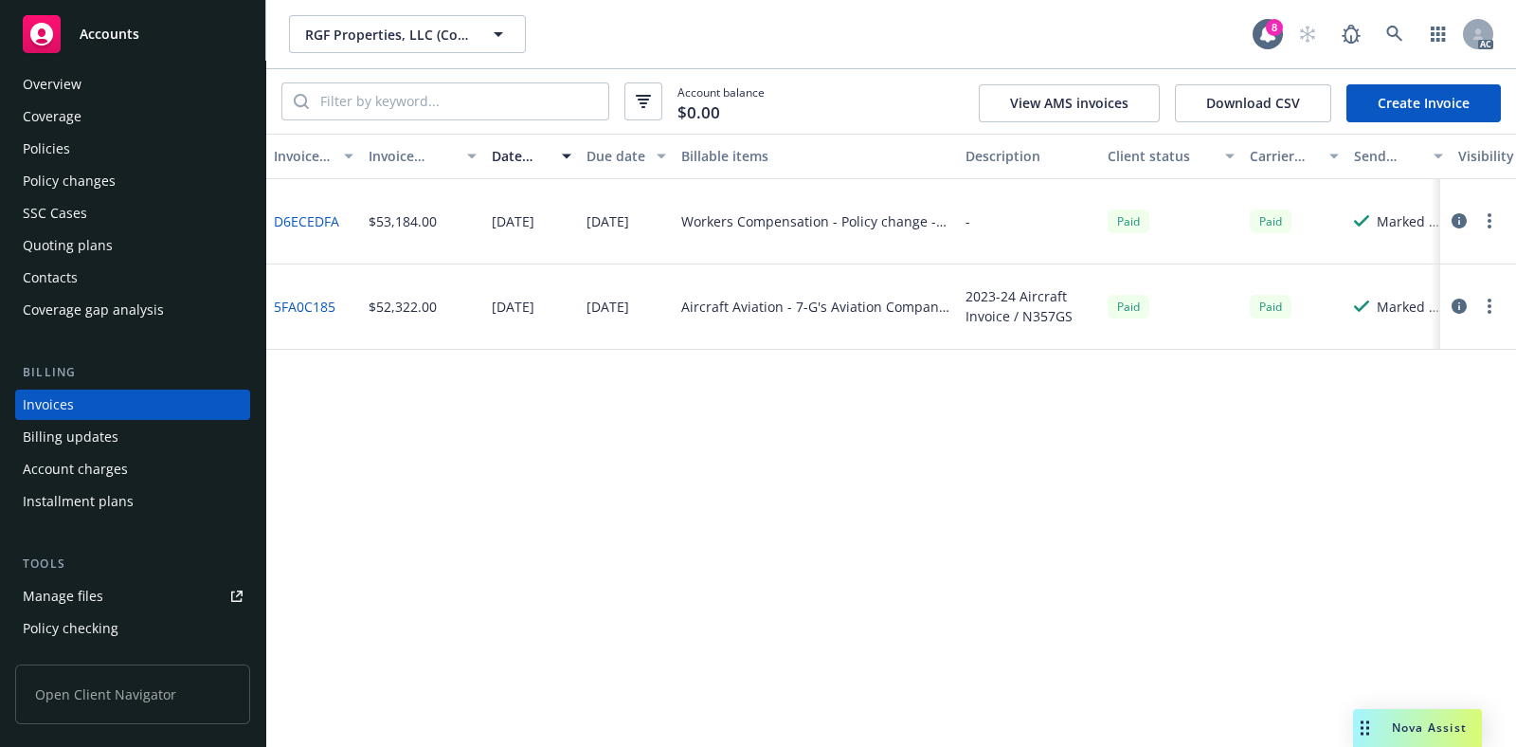
click at [294, 304] on link "5FA0C185" at bounding box center [305, 307] width 62 height 20
click at [1399, 28] on icon at bounding box center [1394, 34] width 17 height 17
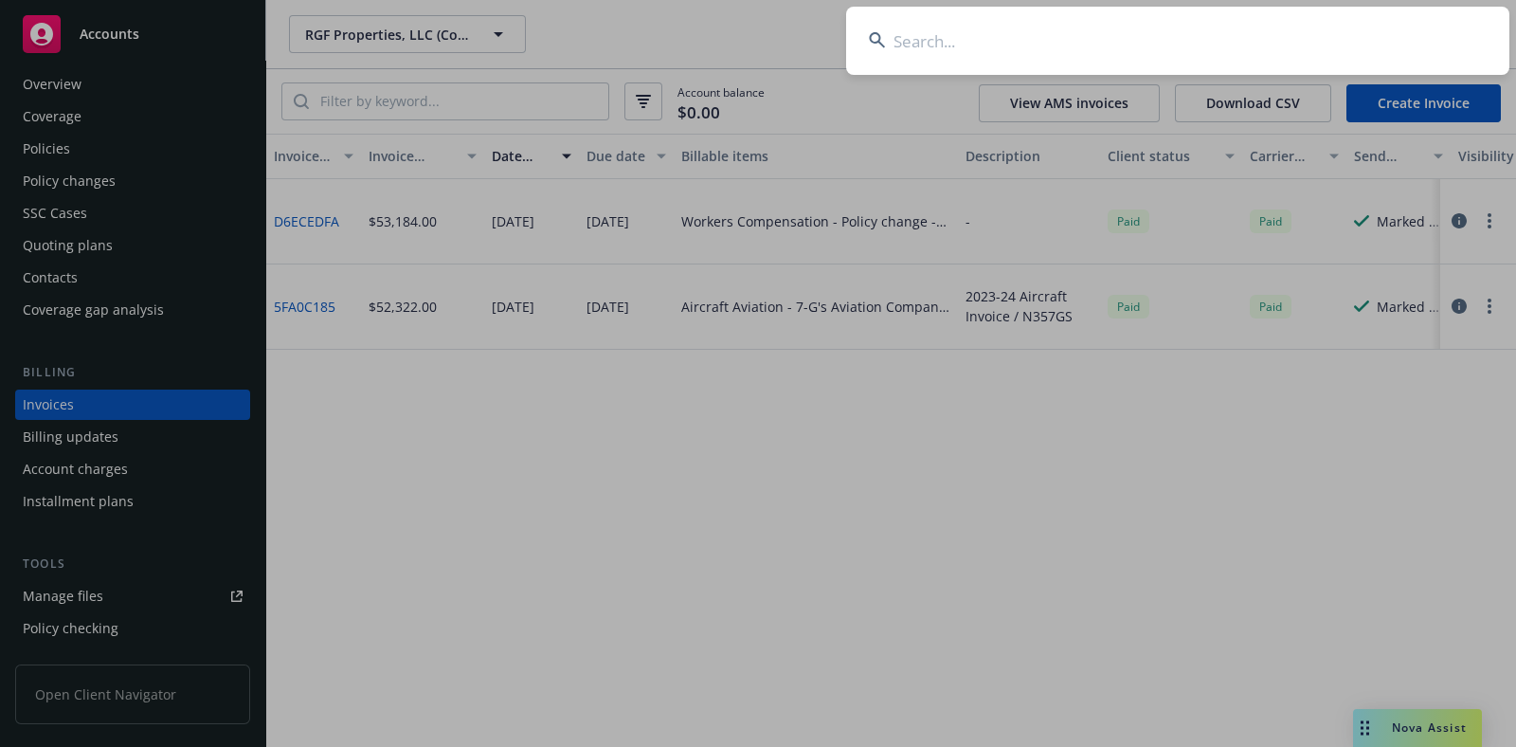
click at [1031, 30] on input at bounding box center [1177, 41] width 663 height 68
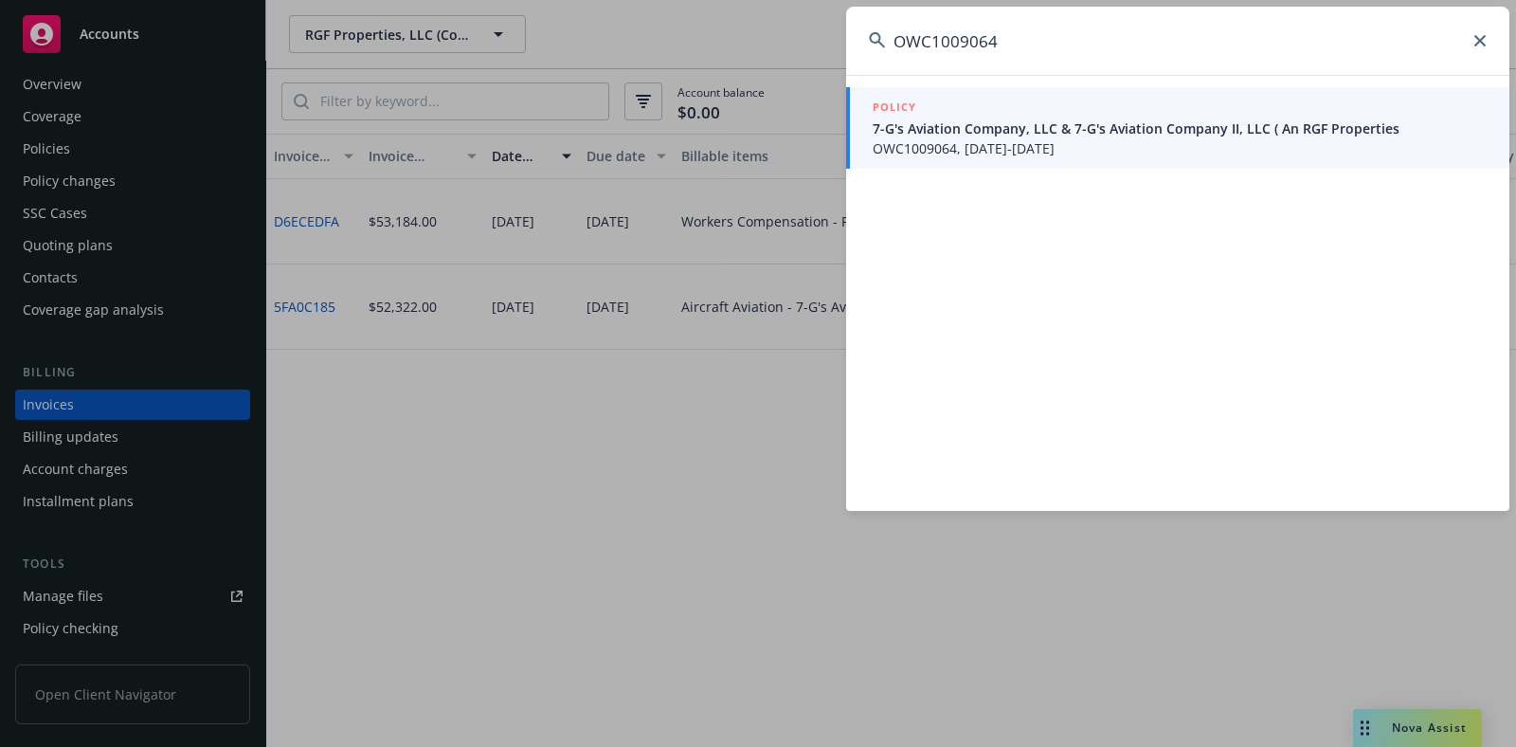
type input "OWC1009064"
click at [1040, 136] on span "7-G's Aviation Company, LLC & 7-G's Aviation Company II, LLC ( An RGF Properties" at bounding box center [1180, 128] width 614 height 20
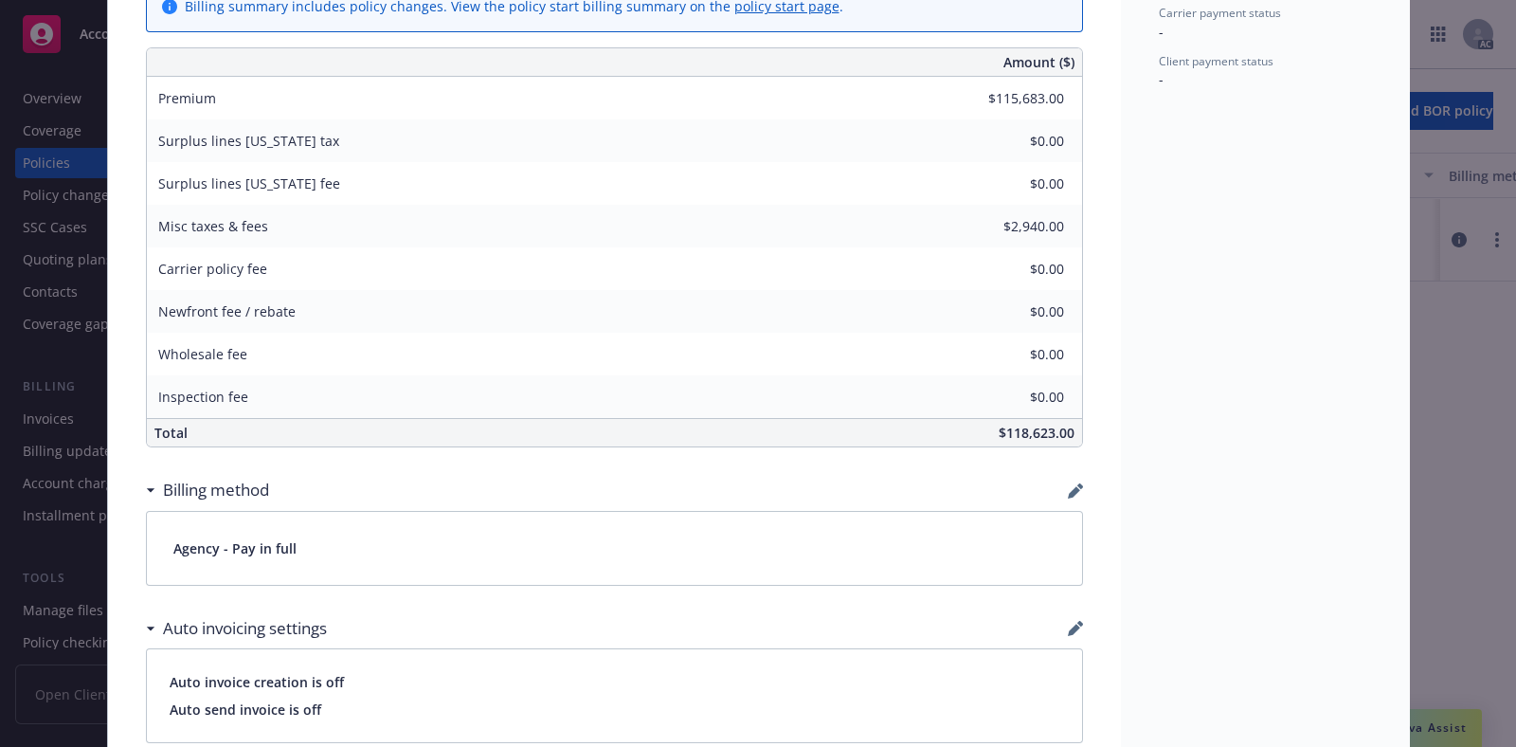
scroll to position [1006, 0]
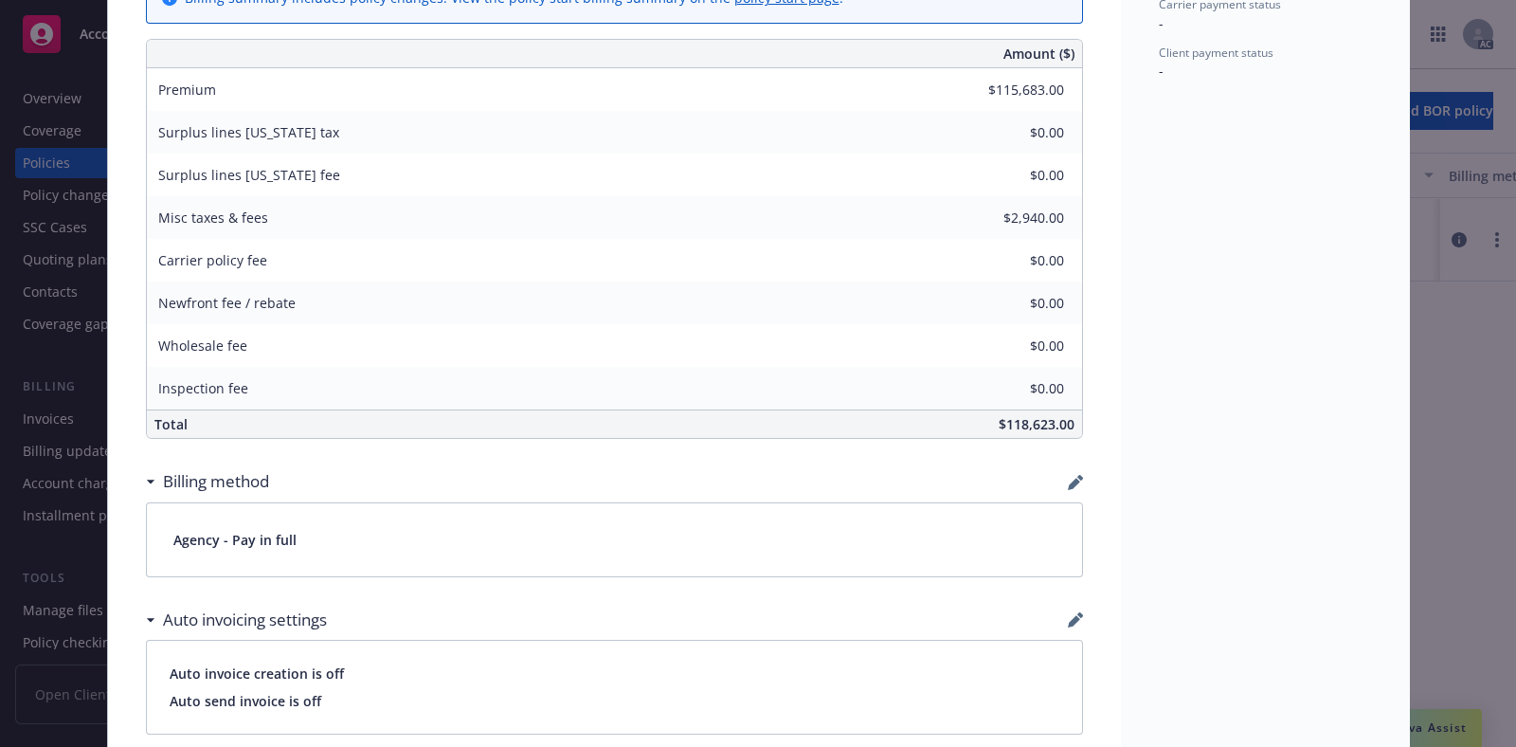
click at [334, 542] on div "Agency - Pay in full" at bounding box center [614, 539] width 935 height 73
drag, startPoint x: 254, startPoint y: 534, endPoint x: 465, endPoint y: 525, distance: 211.5
click at [254, 534] on div "Agency - Pay in full" at bounding box center [614, 539] width 935 height 73
click at [1456, 421] on div "Policy Workers' Compensation Premium payable to: Beacon Aviation Insurance Serv…" at bounding box center [758, 373] width 1516 height 747
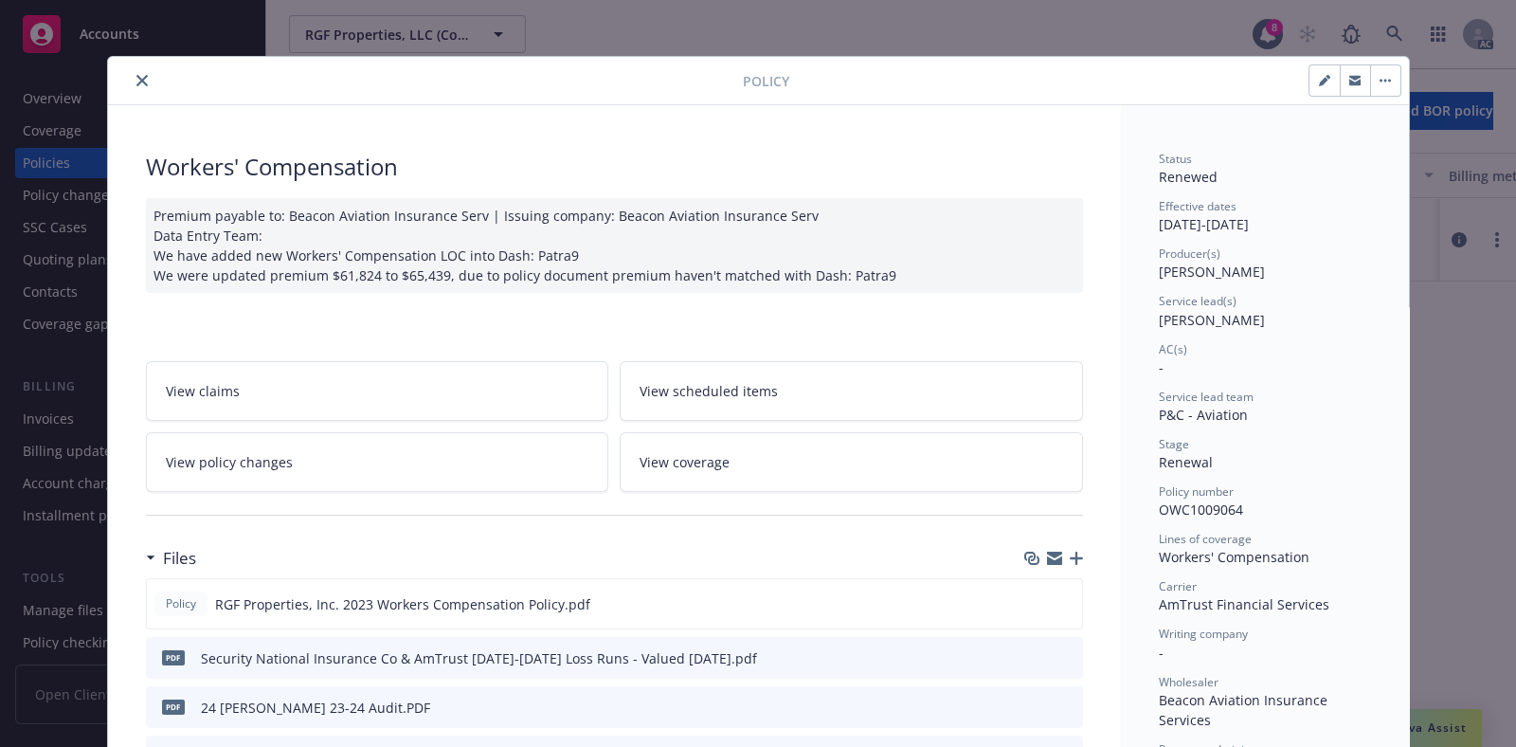
scroll to position [0, 0]
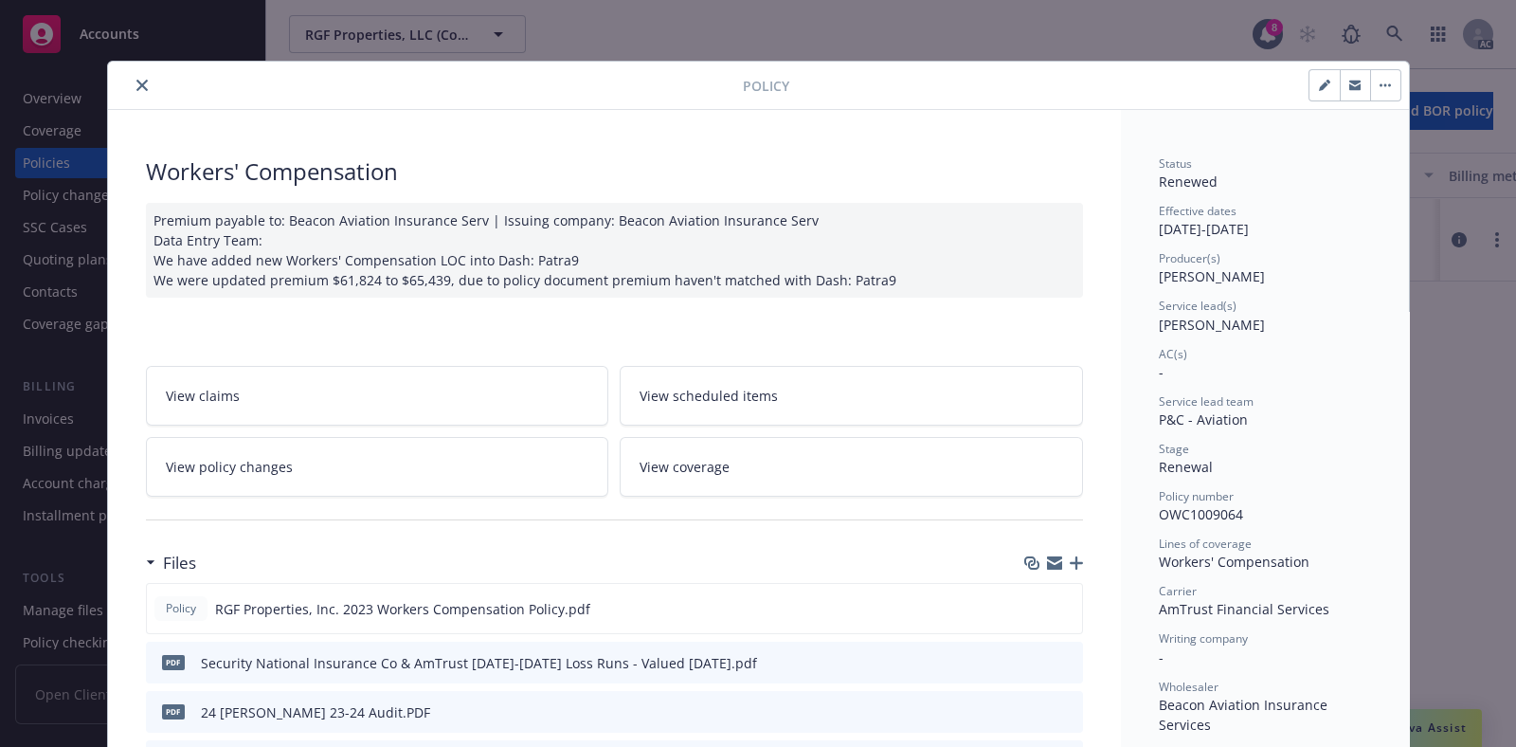
click at [136, 84] on icon "close" at bounding box center [141, 85] width 11 height 11
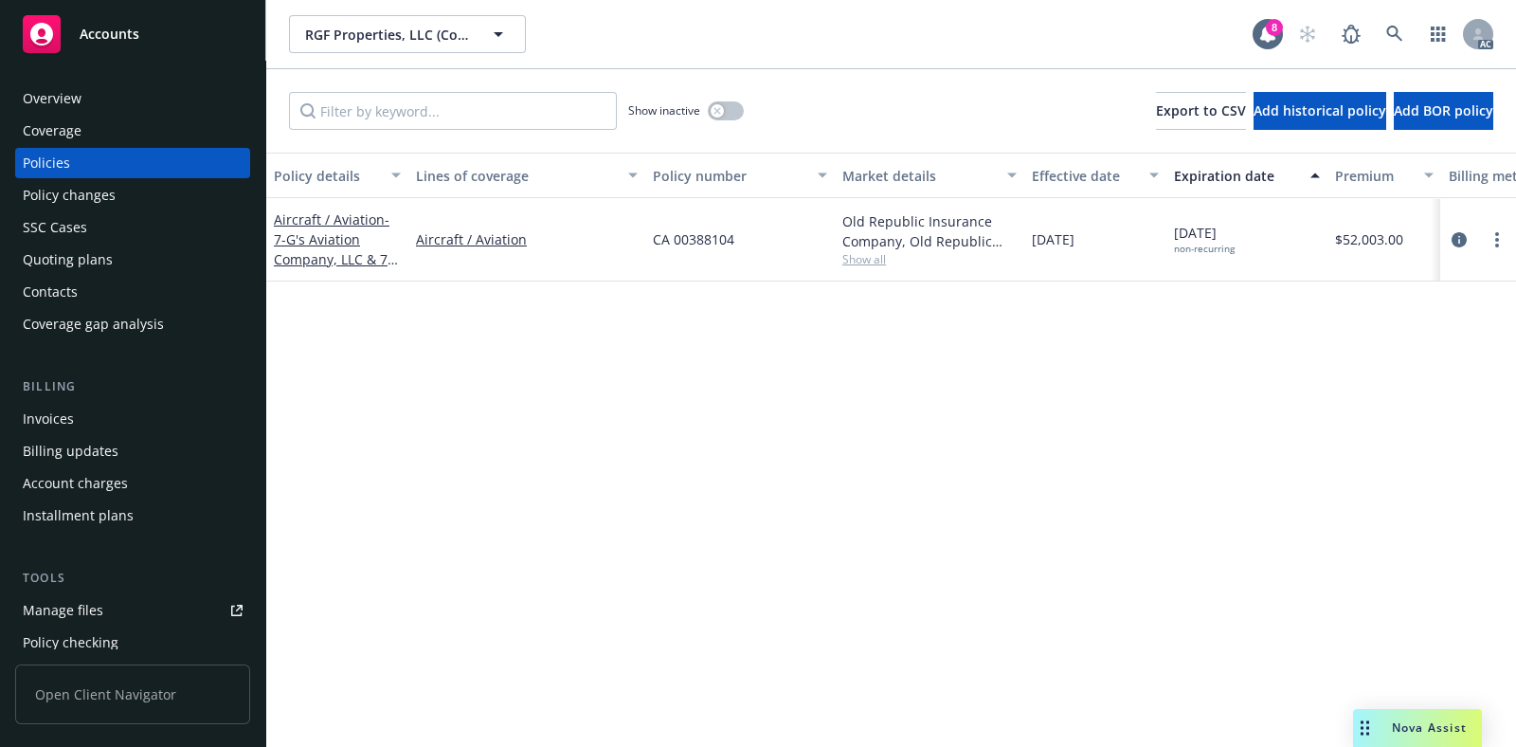
click at [49, 423] on div "Invoices" at bounding box center [48, 419] width 51 height 30
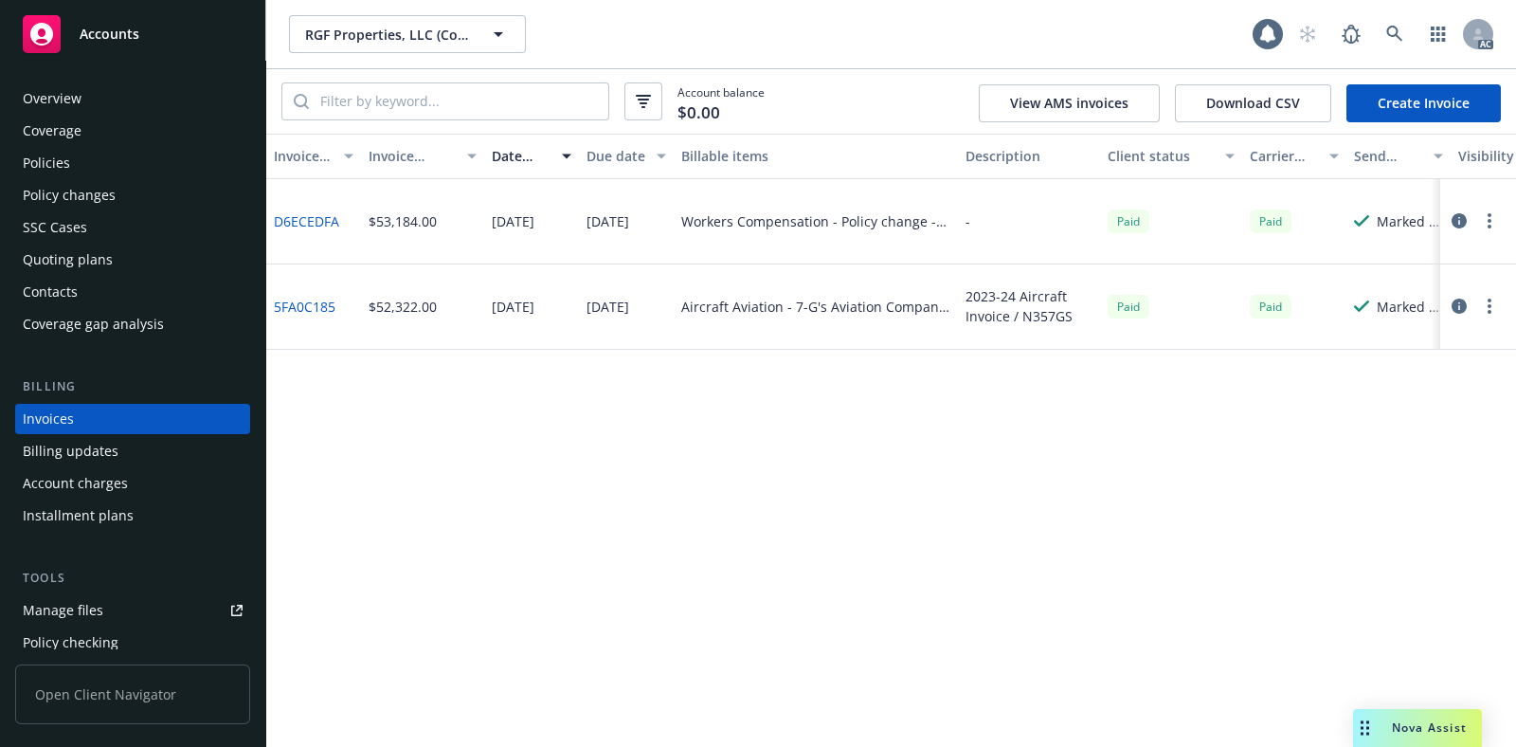
scroll to position [14, 0]
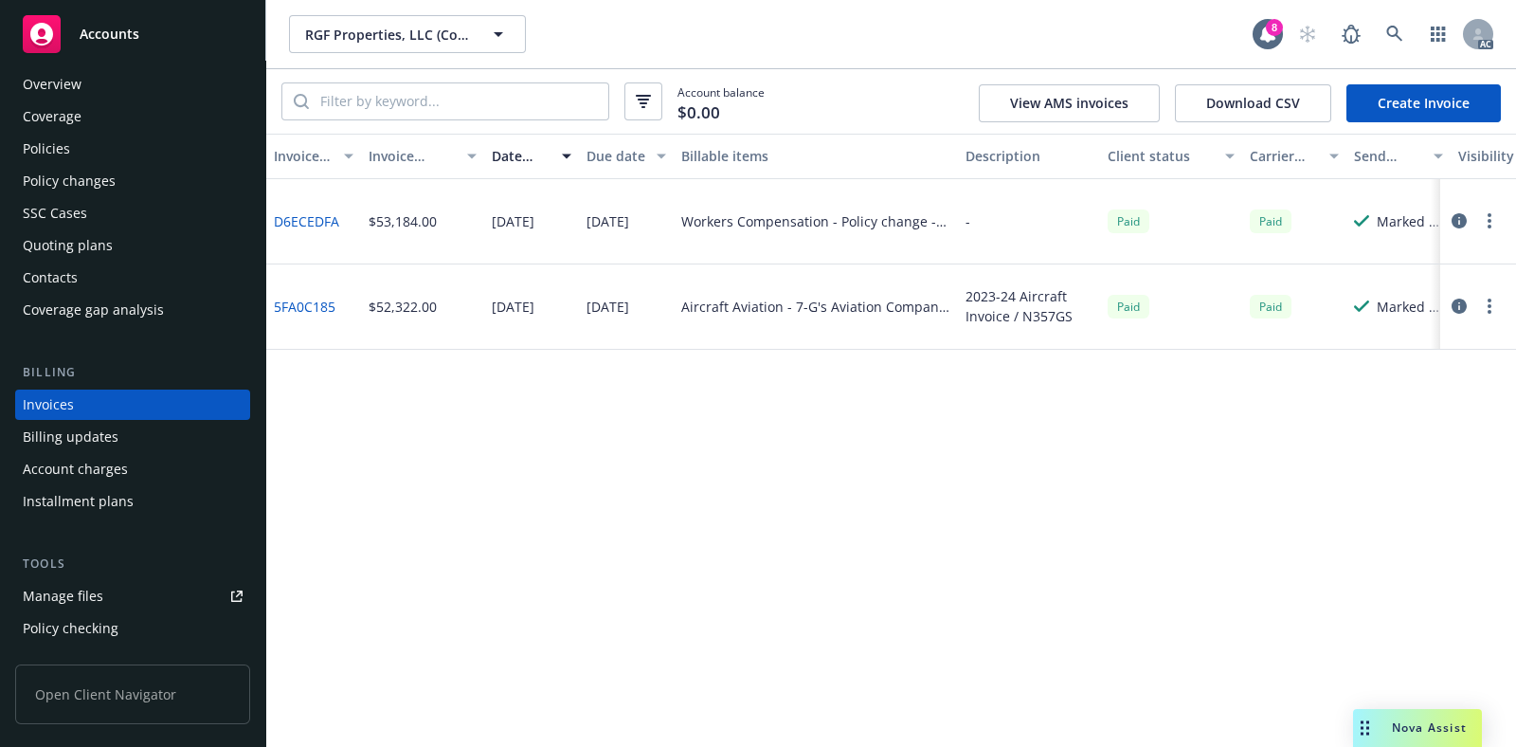
click at [319, 222] on link "D6ECEDFA" at bounding box center [306, 221] width 65 height 20
click at [1390, 29] on icon at bounding box center [1394, 34] width 17 height 17
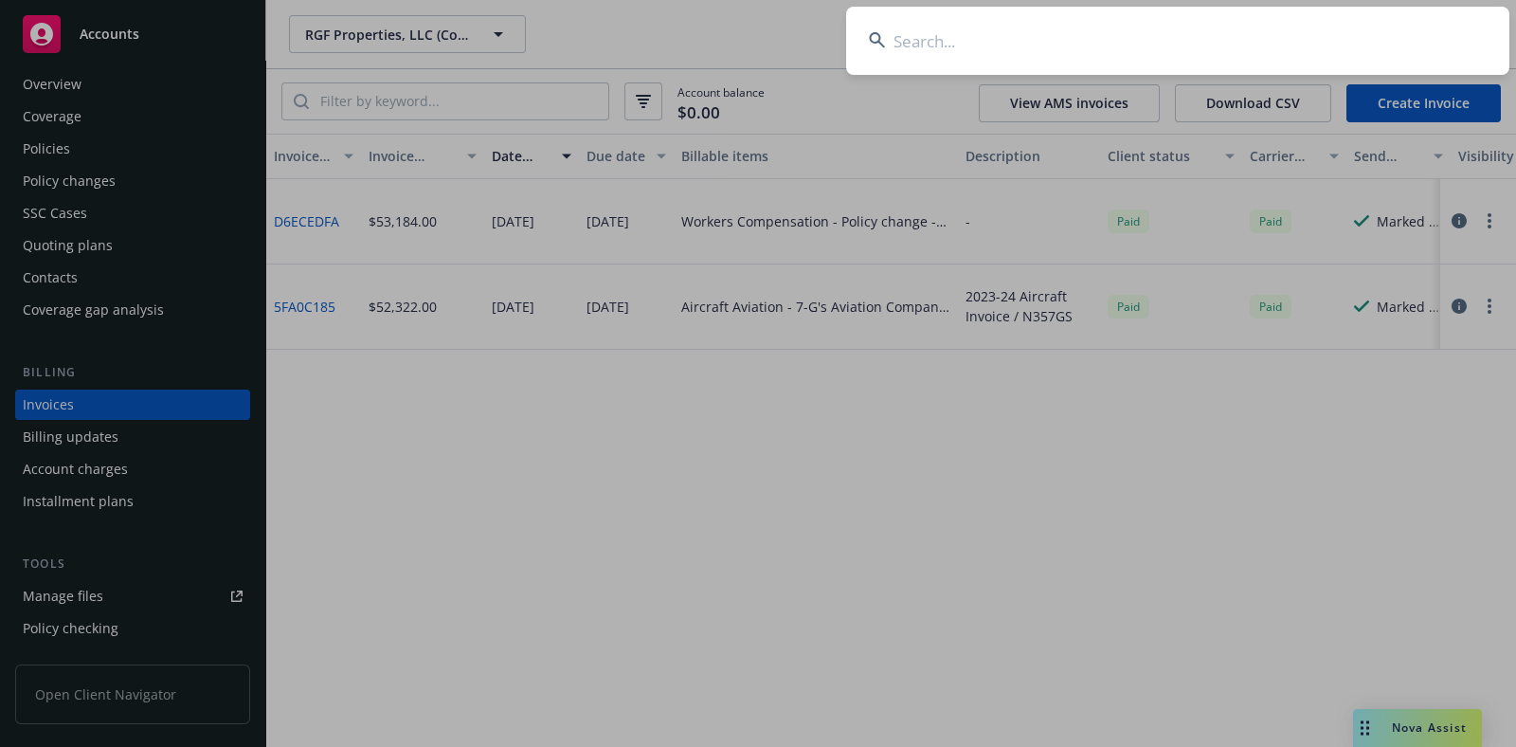
click at [1105, 28] on input at bounding box center [1177, 41] width 663 height 68
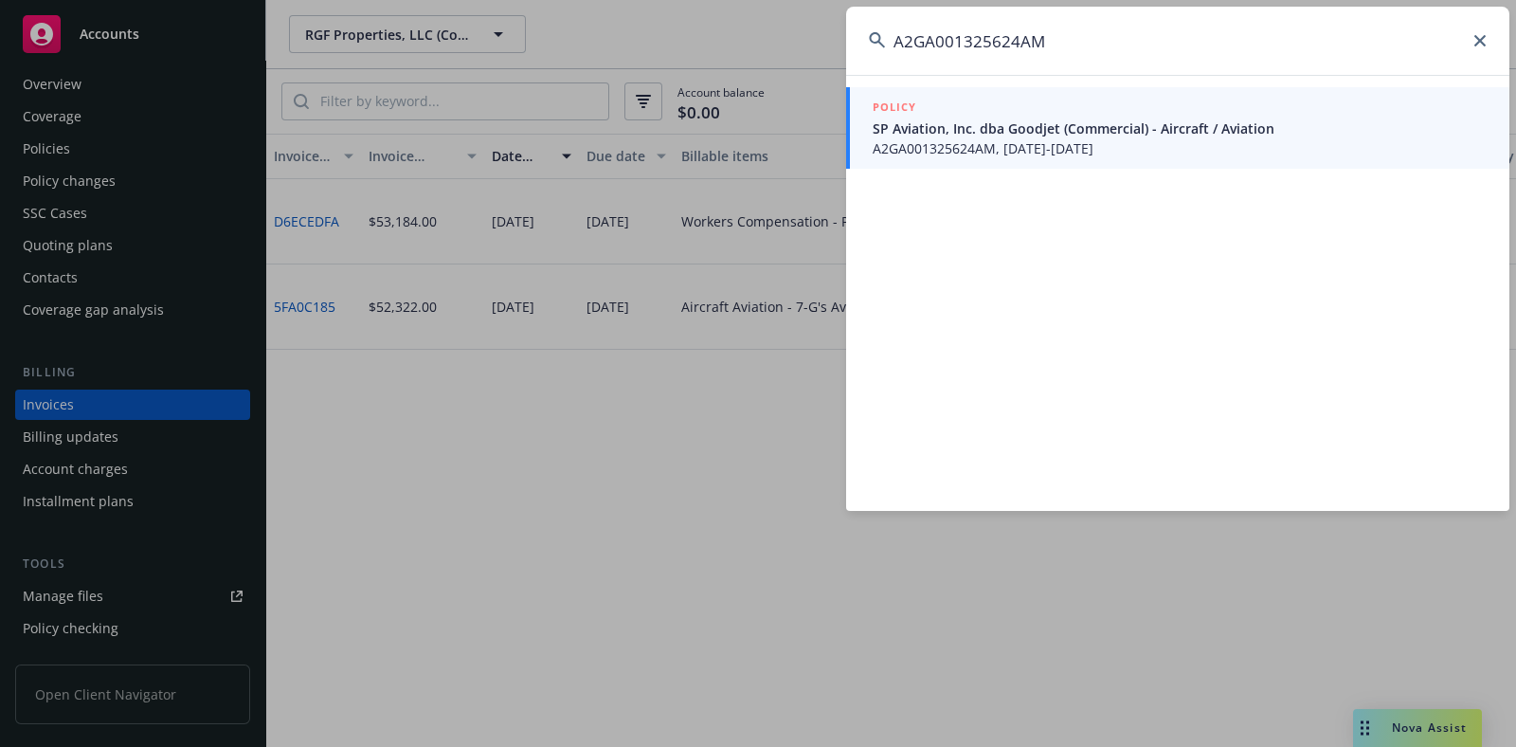
type input "A2GA001325624AM"
click at [971, 135] on span "SP Aviation, Inc. dba Goodjet (Commercial) - Aircraft / Aviation" at bounding box center [1180, 128] width 614 height 20
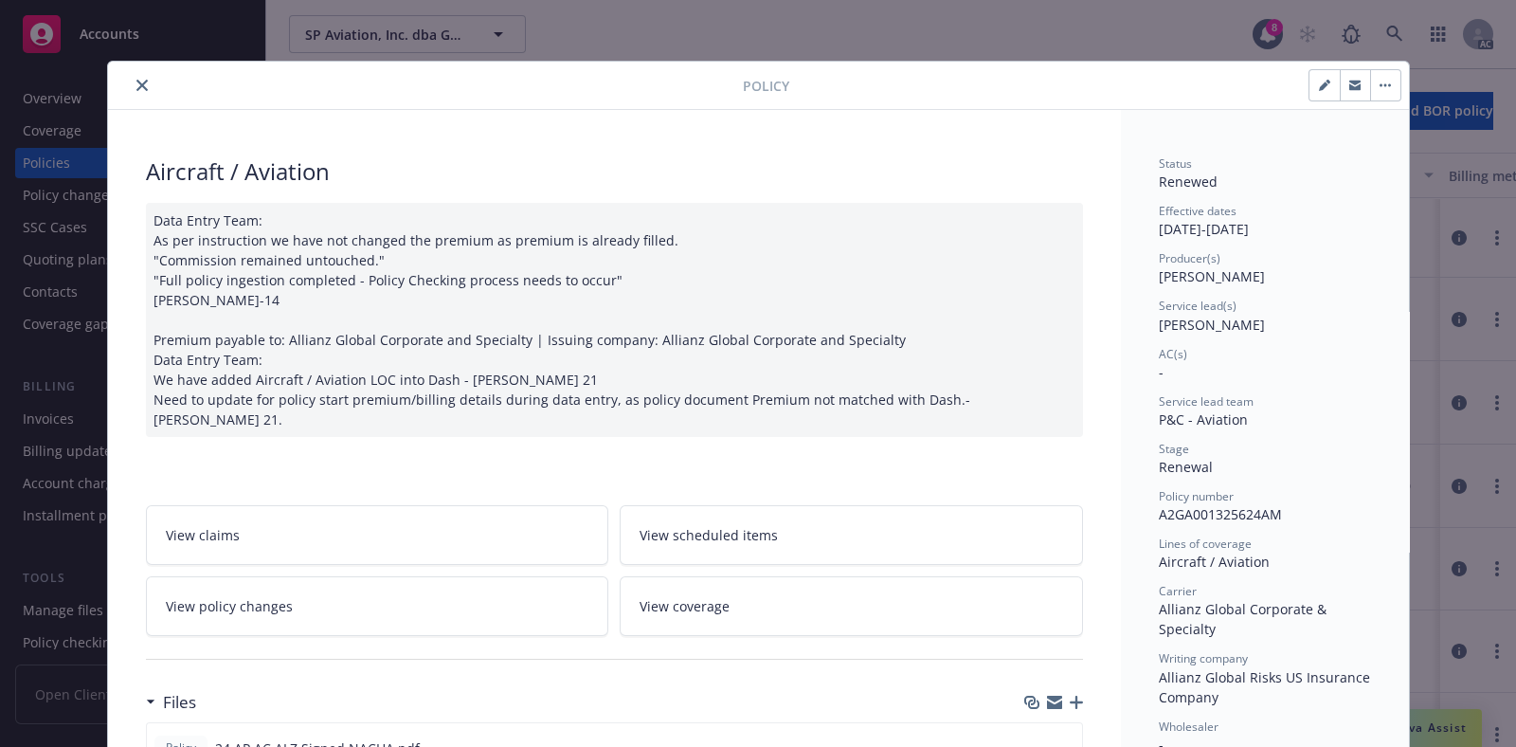
click at [136, 84] on icon "close" at bounding box center [141, 85] width 11 height 11
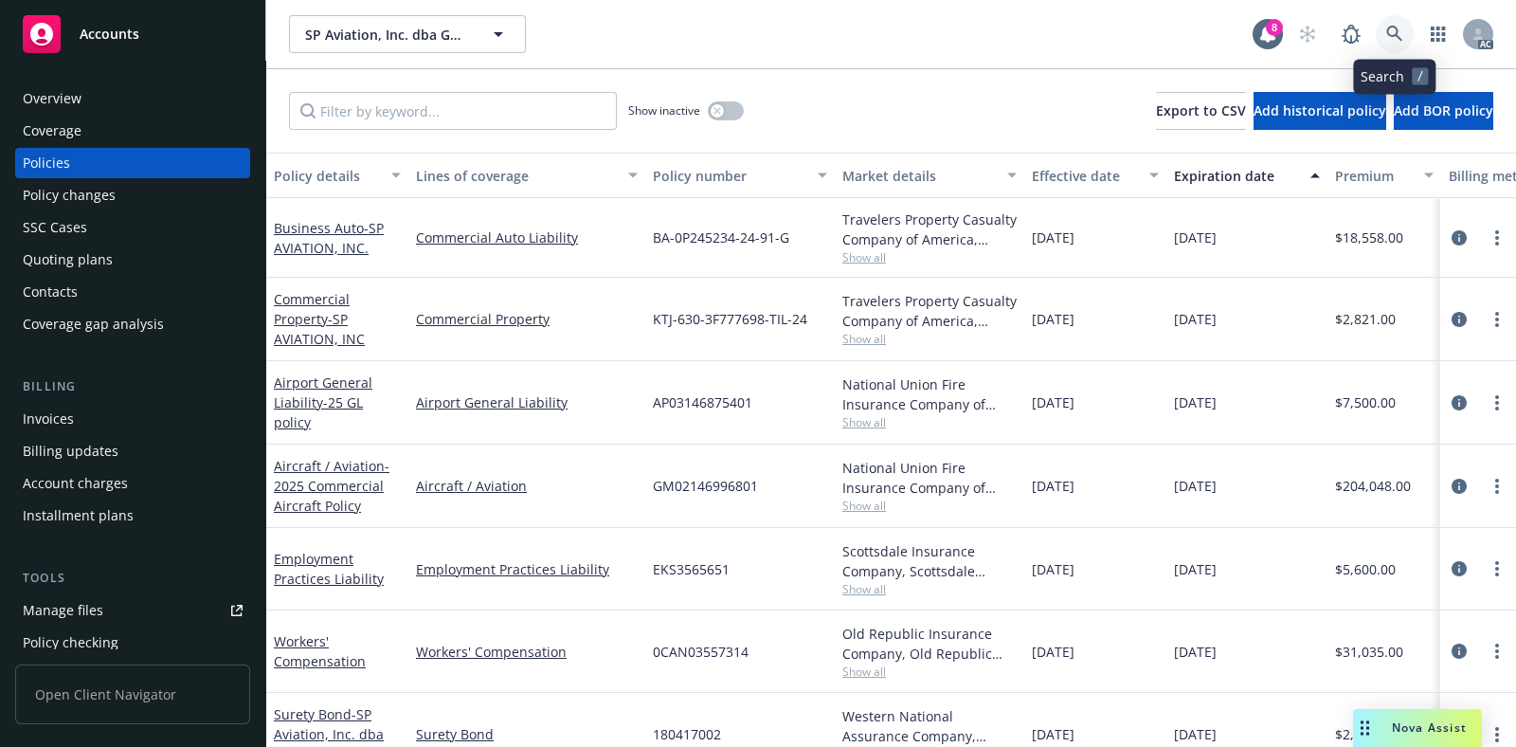
click at [1384, 41] on link at bounding box center [1395, 34] width 38 height 38
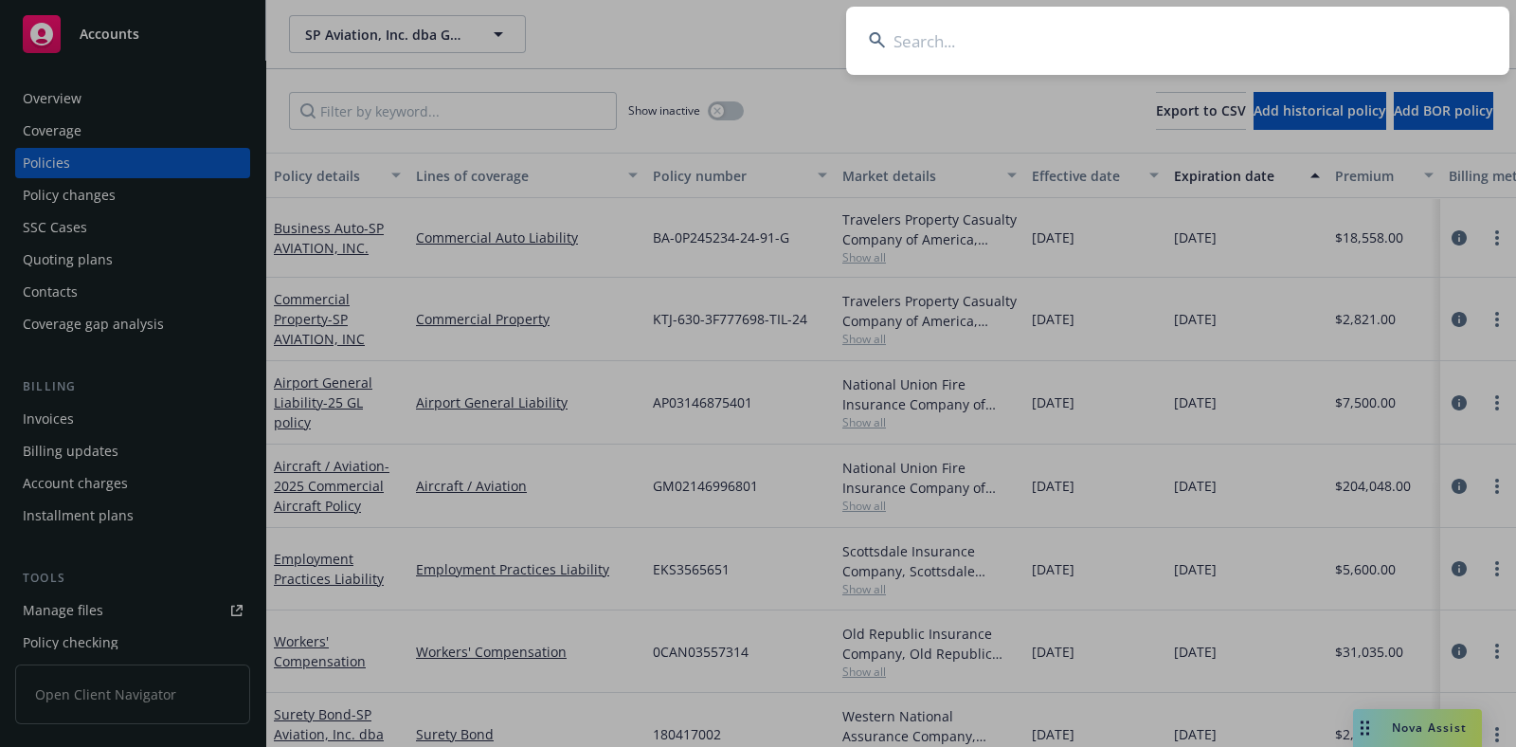
click at [1049, 45] on input at bounding box center [1177, 41] width 663 height 68
type input "1000283624-05"
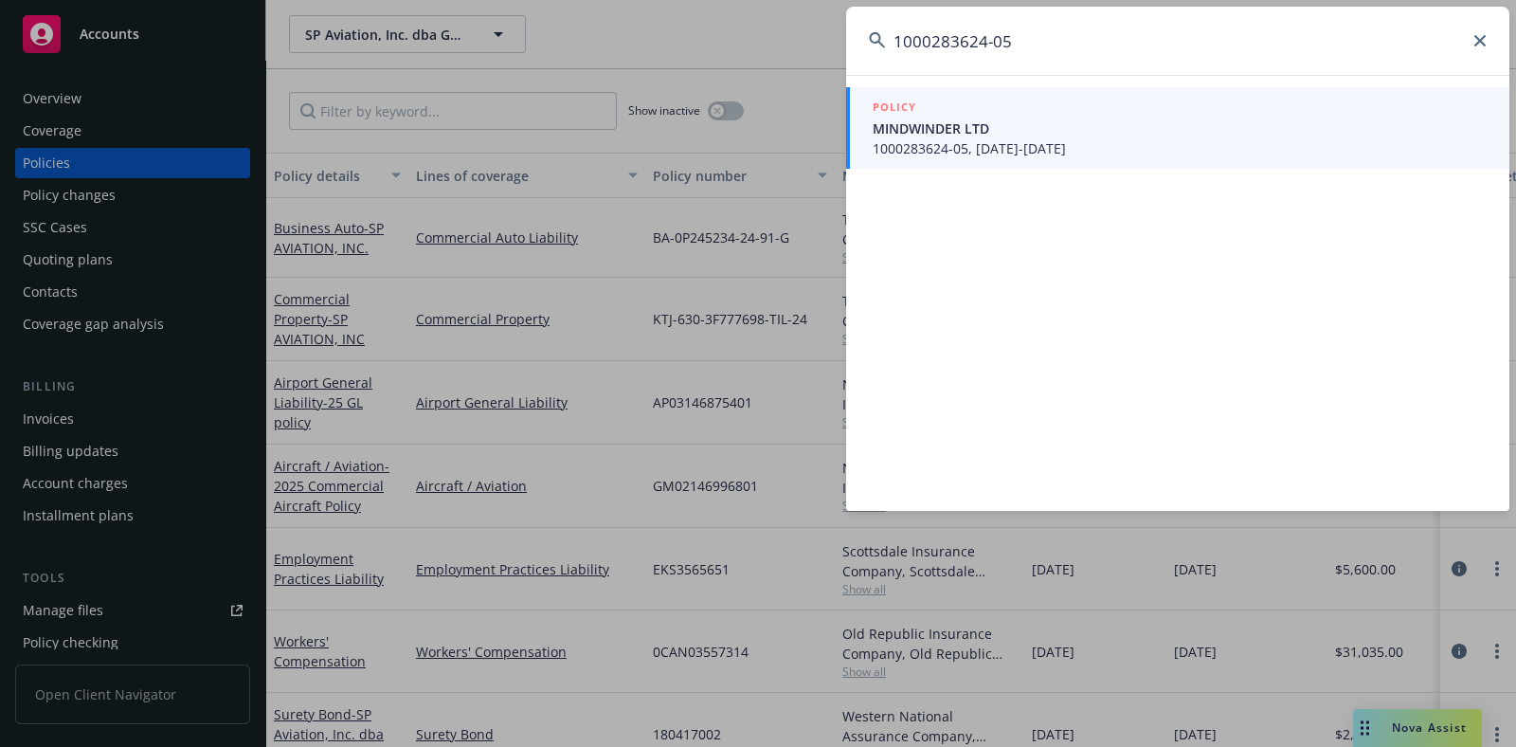
click at [945, 138] on span "1000283624-05, [DATE]-[DATE]" at bounding box center [1180, 148] width 614 height 20
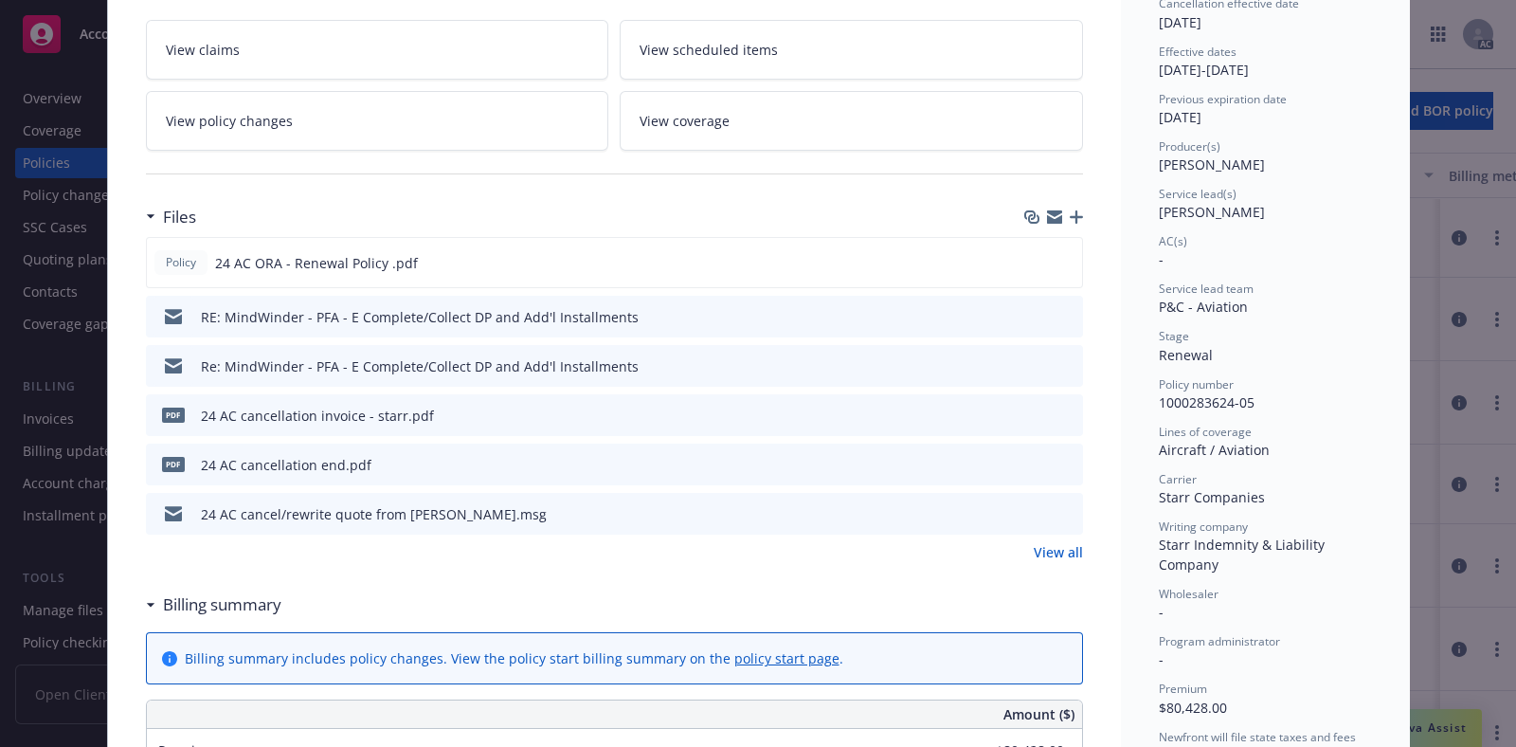
scroll to position [85, 0]
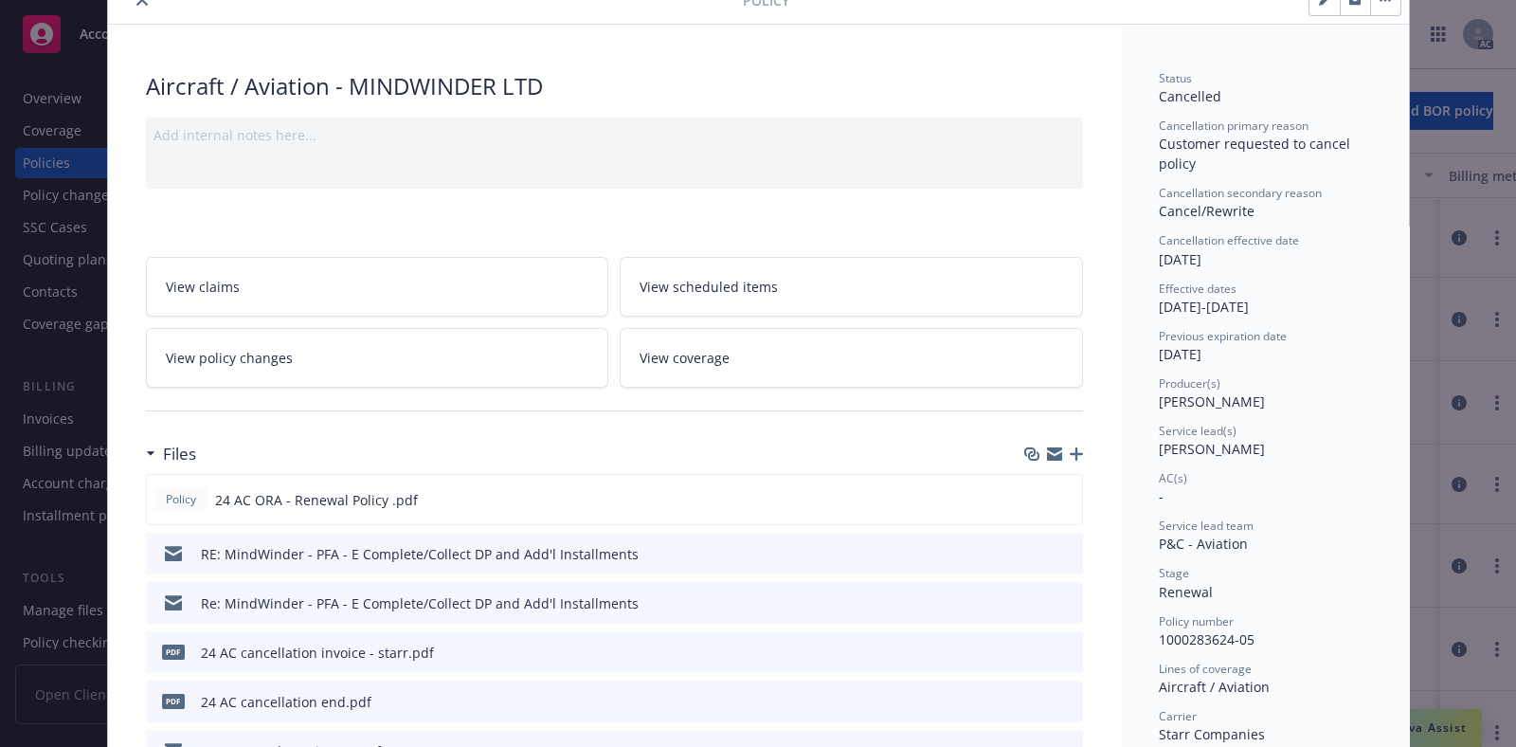
click at [275, 359] on span "View policy changes" at bounding box center [229, 358] width 127 height 20
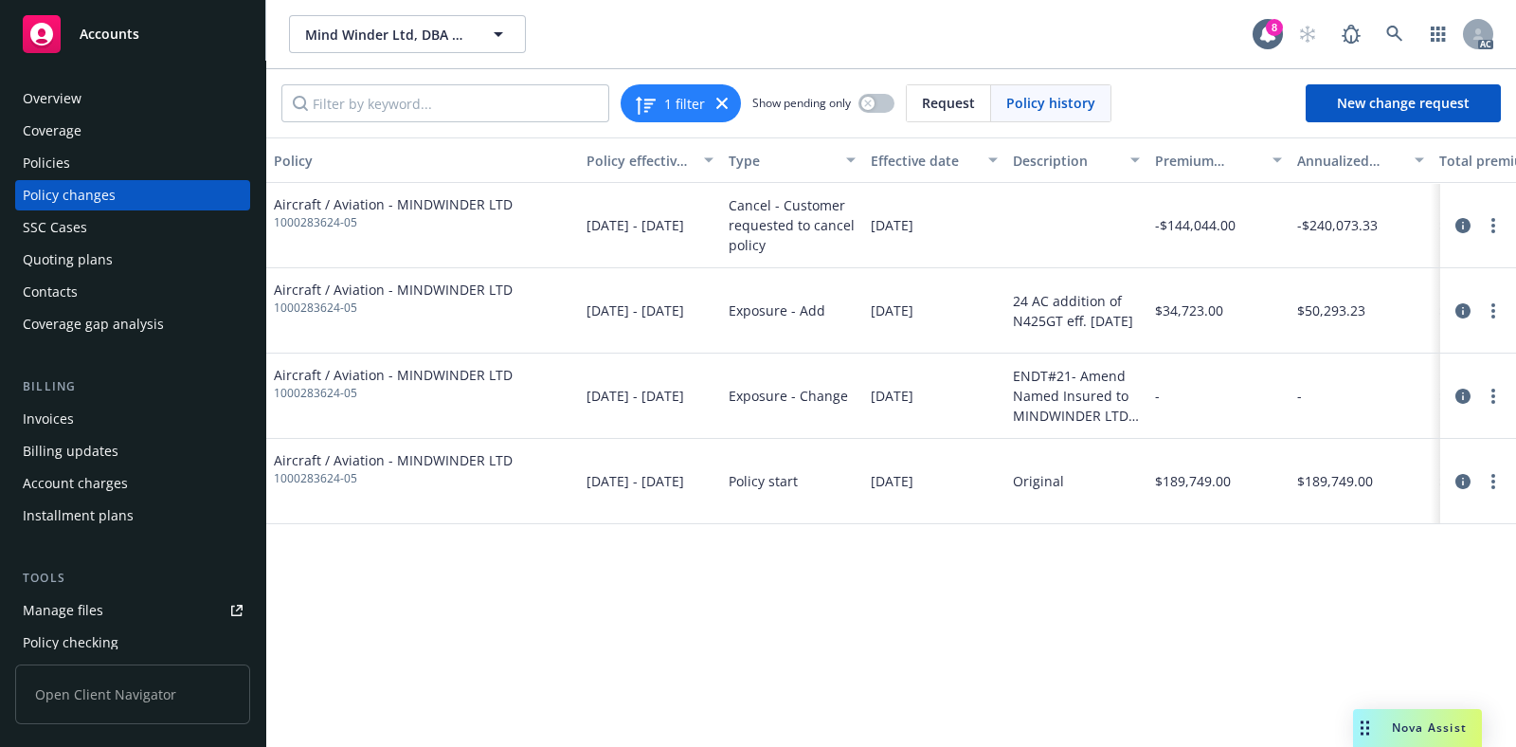
click at [92, 258] on div "Quoting plans" at bounding box center [68, 259] width 90 height 30
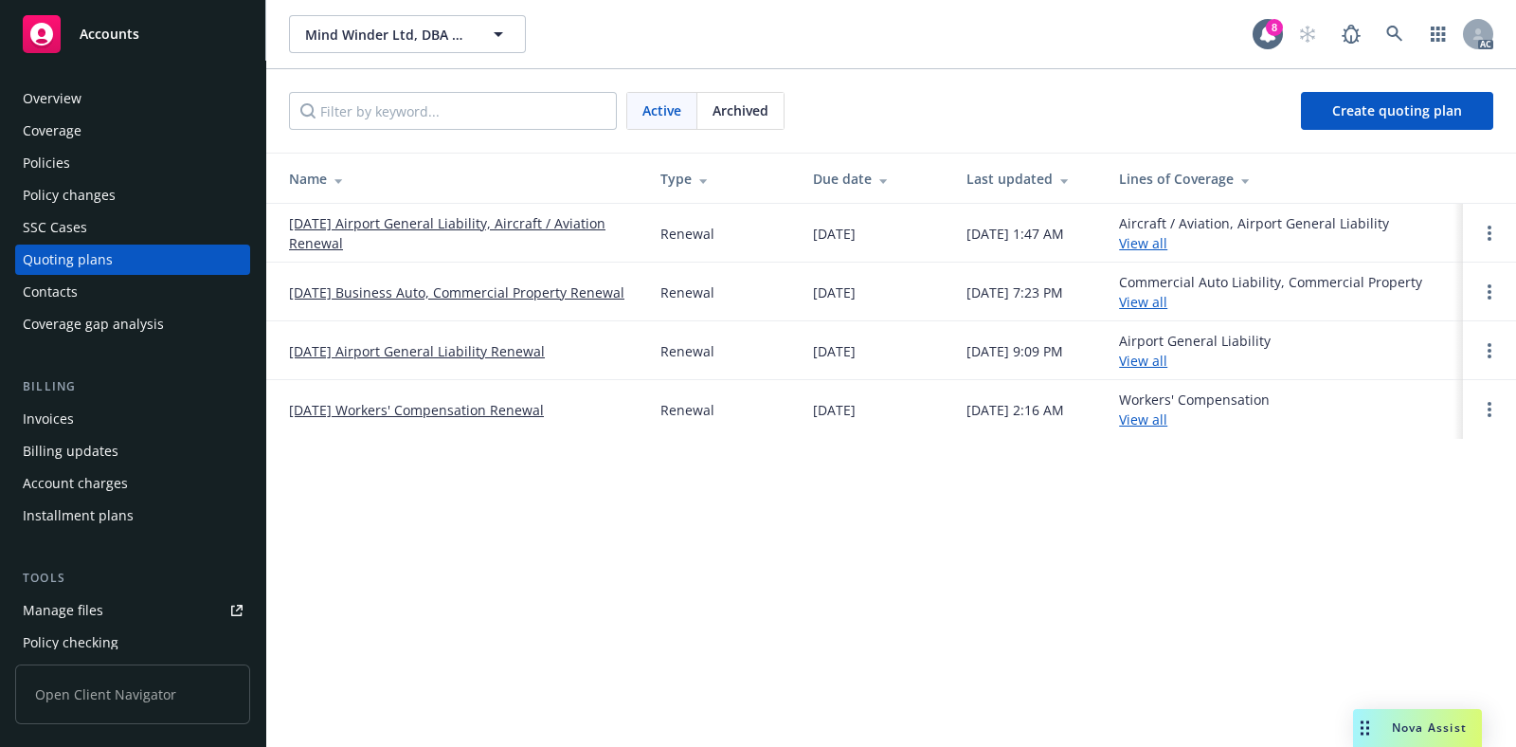
click at [465, 351] on link "[DATE] Airport General Liability Renewal" at bounding box center [417, 351] width 256 height 20
